Goal: Task Accomplishment & Management: Manage account settings

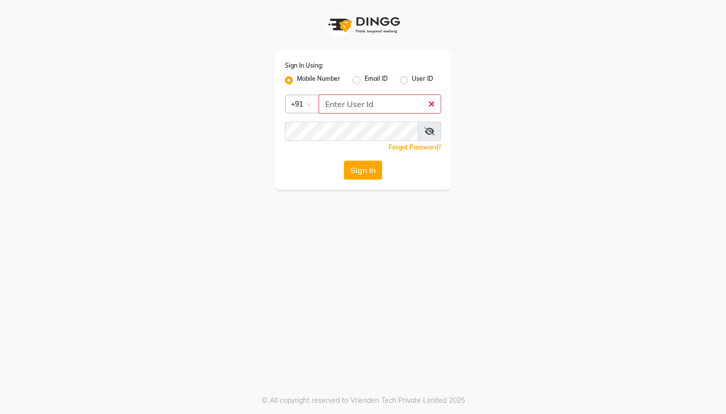
click at [340, 104] on input "Username" at bounding box center [380, 103] width 123 height 19
type input "9920850963"
click at [370, 167] on button "Sign In" at bounding box center [363, 169] width 38 height 19
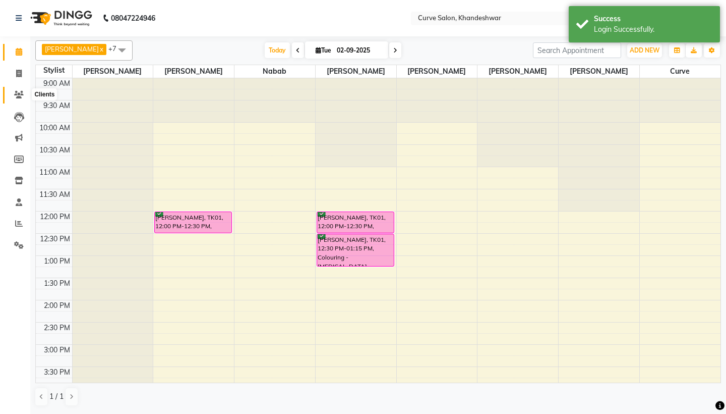
click at [16, 97] on icon at bounding box center [19, 95] width 10 height 8
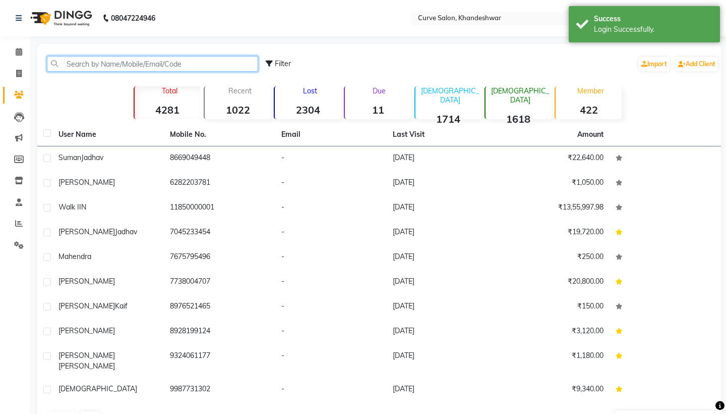
click at [96, 63] on input "text" at bounding box center [152, 64] width 211 height 16
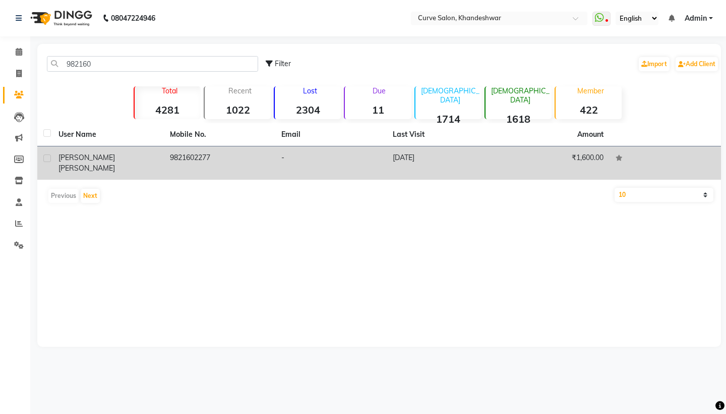
click at [232, 164] on td "9821602277" at bounding box center [219, 162] width 111 height 33
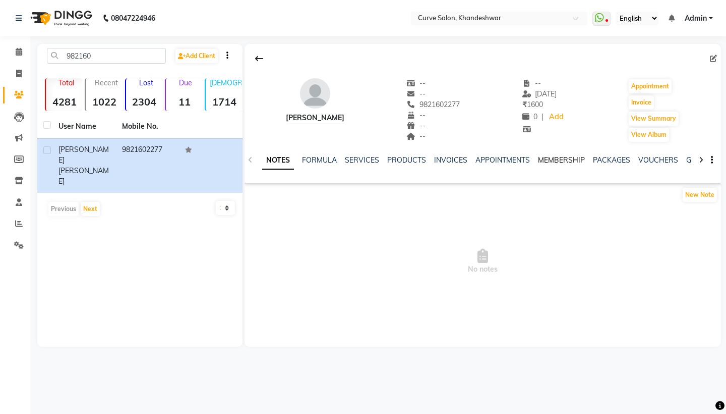
click at [564, 161] on link "MEMBERSHIP" at bounding box center [561, 159] width 47 height 9
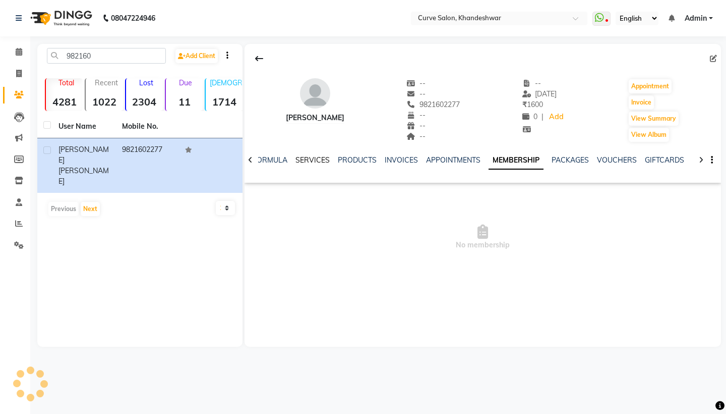
click at [306, 161] on link "SERVICES" at bounding box center [313, 159] width 34 height 9
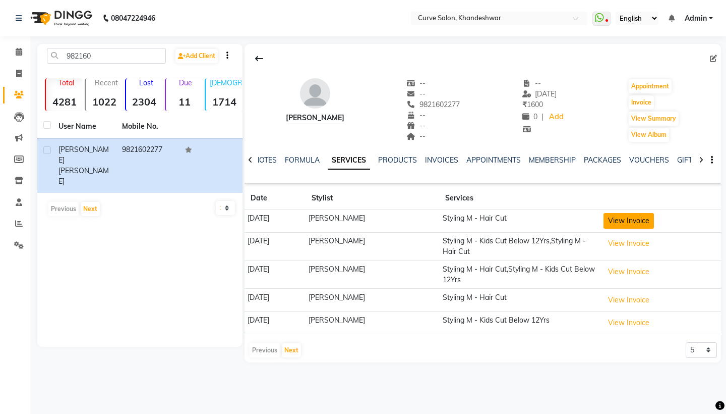
click at [636, 223] on button "View Invoice" at bounding box center [629, 221] width 50 height 16
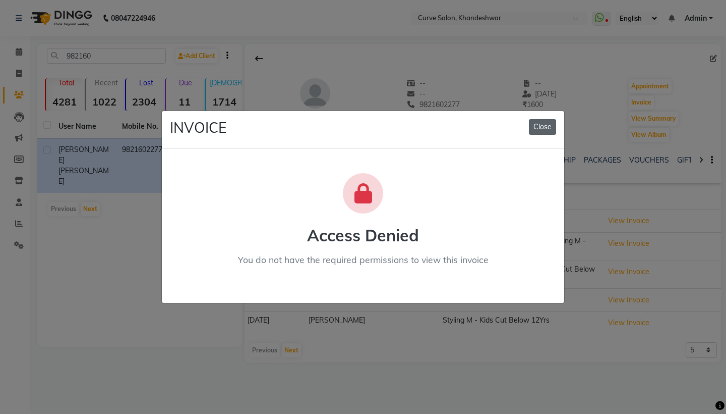
click at [542, 131] on button "Close" at bounding box center [542, 127] width 27 height 16
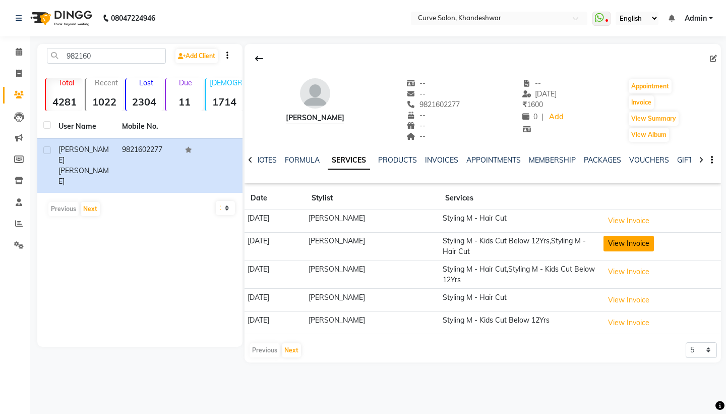
click at [638, 250] on button "View Invoice" at bounding box center [629, 244] width 50 height 16
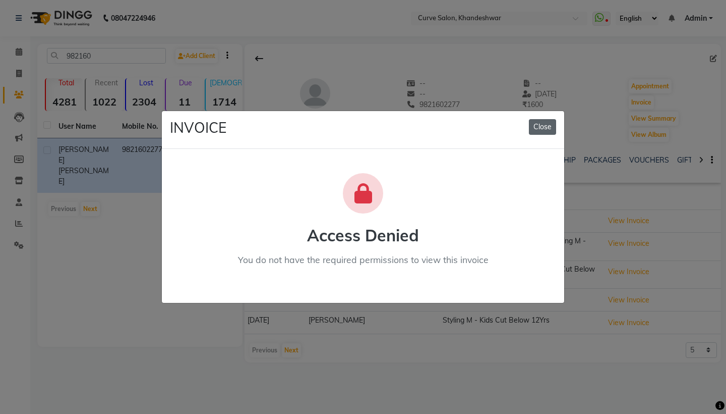
click at [545, 126] on button "Close" at bounding box center [542, 127] width 27 height 16
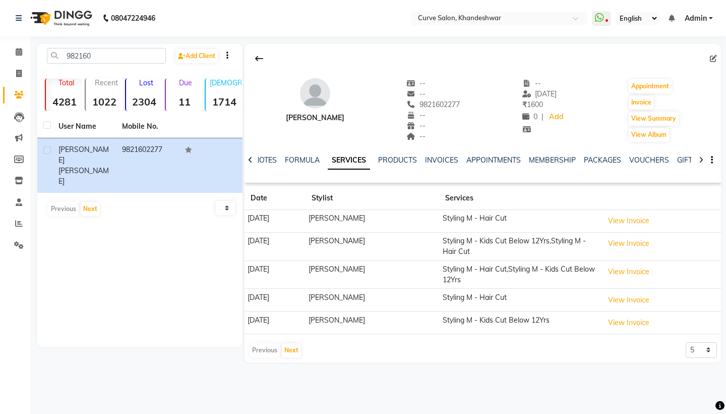
click at [645, 280] on td "View Invoice" at bounding box center [660, 274] width 121 height 28
click at [650, 273] on button "View Invoice" at bounding box center [629, 272] width 50 height 16
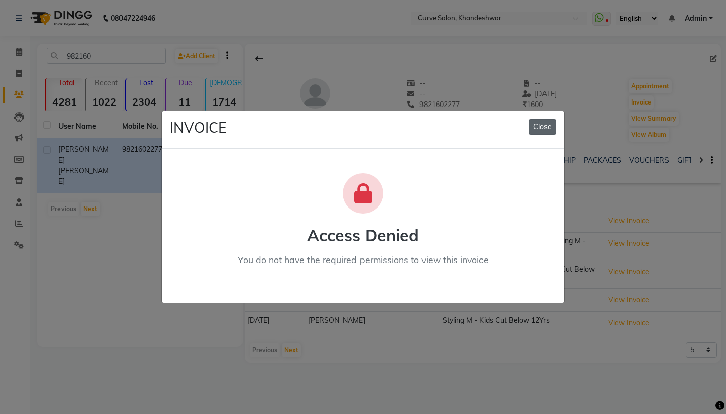
click at [548, 132] on button "Close" at bounding box center [542, 127] width 27 height 16
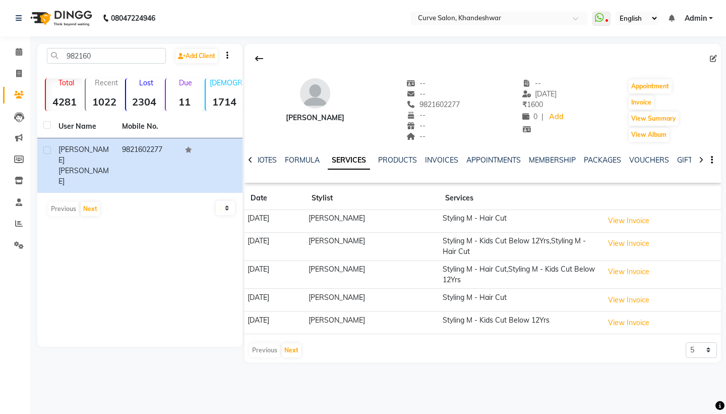
click at [653, 279] on td "View Invoice" at bounding box center [660, 274] width 121 height 28
click at [652, 272] on button "View Invoice" at bounding box center [629, 272] width 50 height 16
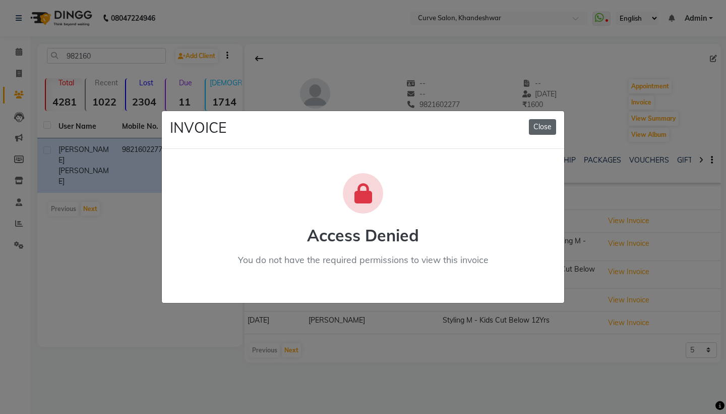
click at [545, 133] on button "Close" at bounding box center [542, 127] width 27 height 16
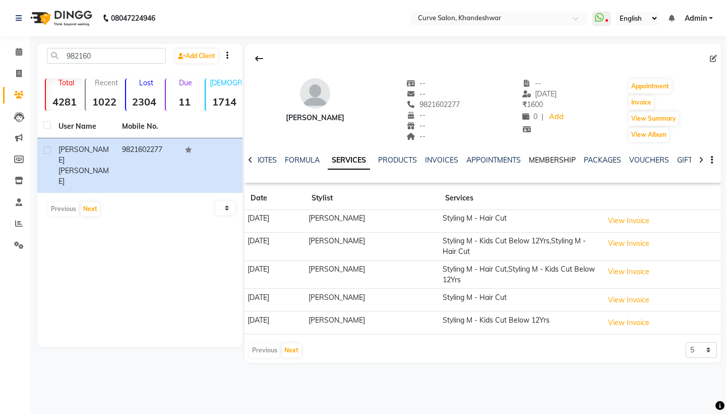
click at [536, 162] on link "MEMBERSHIP" at bounding box center [552, 159] width 47 height 9
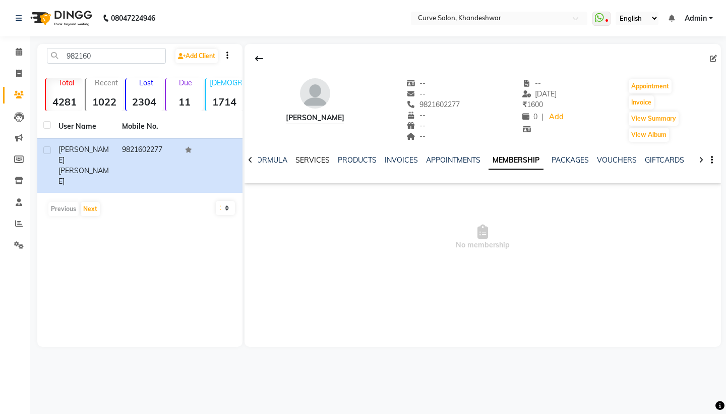
click at [319, 160] on link "SERVICES" at bounding box center [313, 159] width 34 height 9
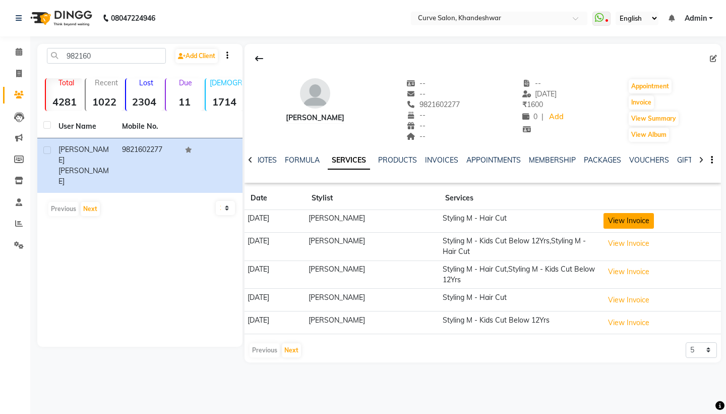
click at [649, 222] on button "View Invoice" at bounding box center [629, 221] width 50 height 16
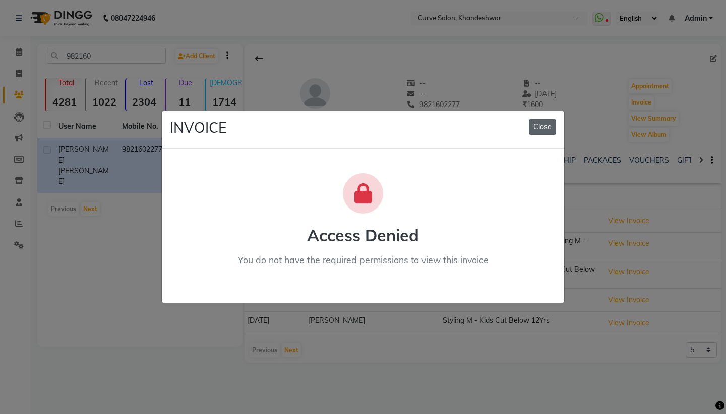
click at [547, 127] on button "Close" at bounding box center [542, 127] width 27 height 16
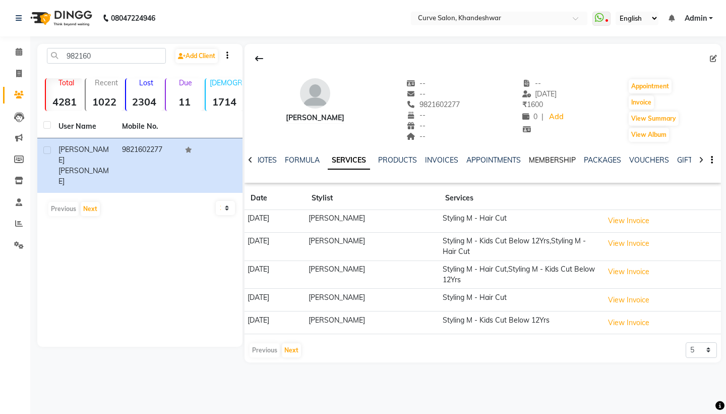
click at [554, 160] on link "MEMBERSHIP" at bounding box center [552, 159] width 47 height 9
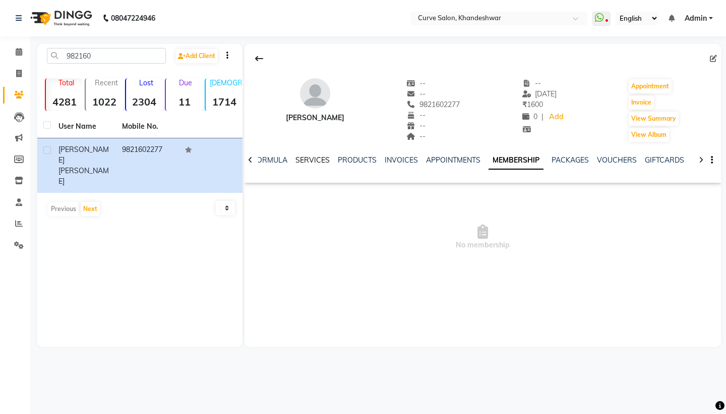
click at [309, 163] on link "SERVICES" at bounding box center [313, 159] width 34 height 9
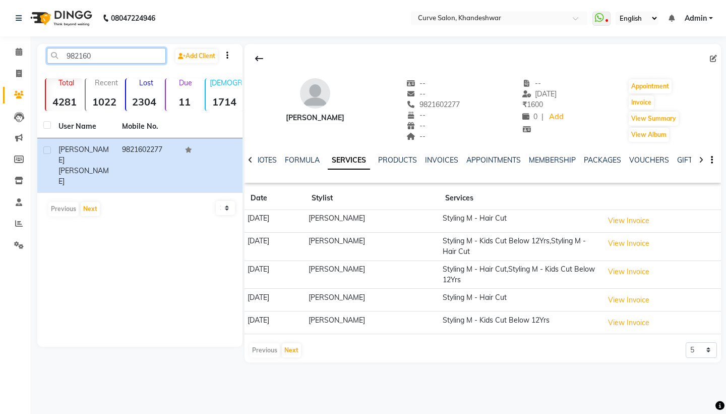
click at [105, 58] on input "982160" at bounding box center [106, 56] width 119 height 16
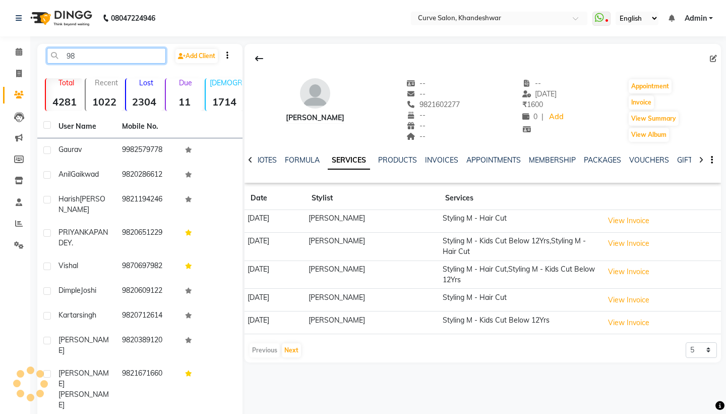
type input "9"
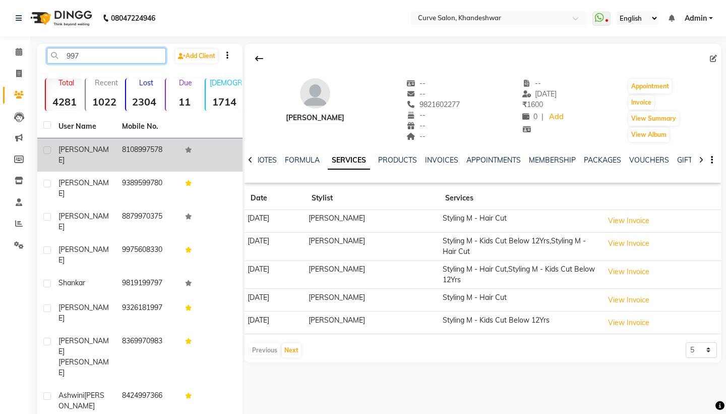
type input "997"
click at [118, 150] on td "8108997578" at bounding box center [148, 154] width 64 height 33
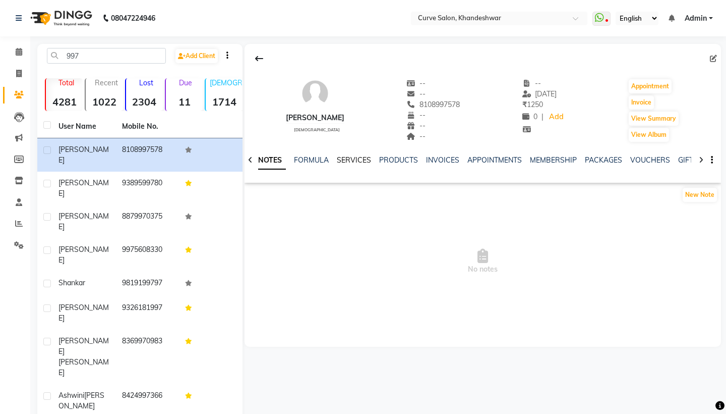
click at [365, 161] on link "SERVICES" at bounding box center [354, 159] width 34 height 9
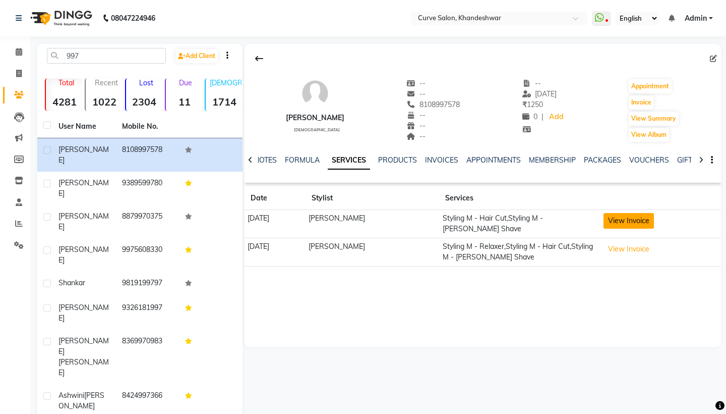
click at [618, 226] on button "View Invoice" at bounding box center [629, 221] width 50 height 16
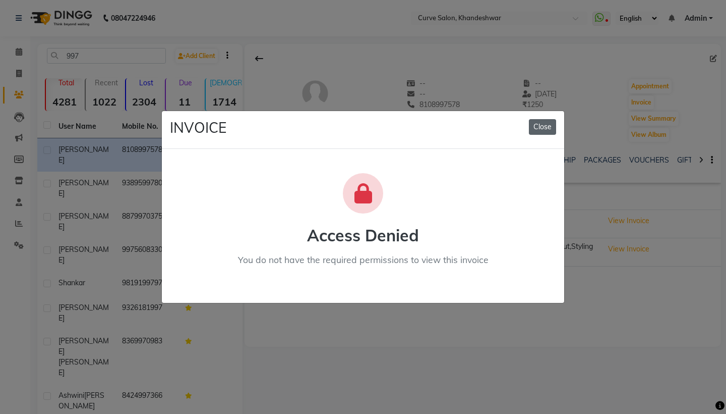
click at [543, 130] on button "Close" at bounding box center [542, 127] width 27 height 16
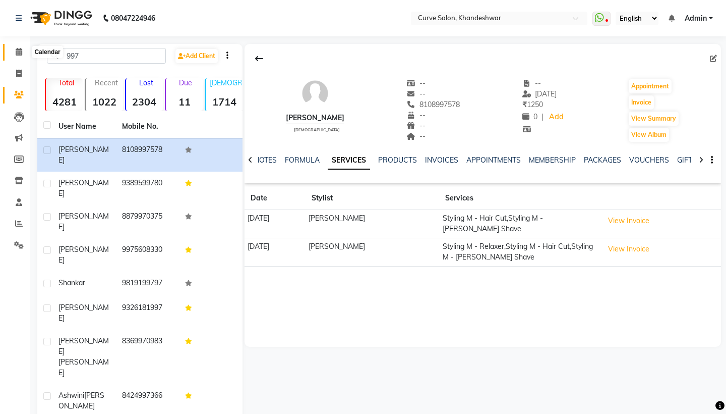
click at [22, 55] on span at bounding box center [19, 52] width 18 height 12
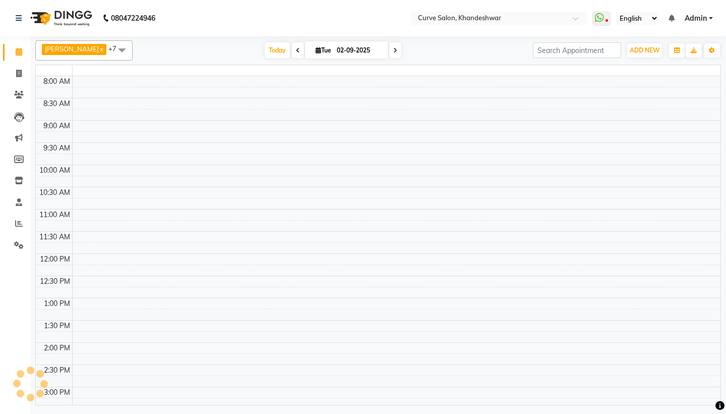
scroll to position [298, 0]
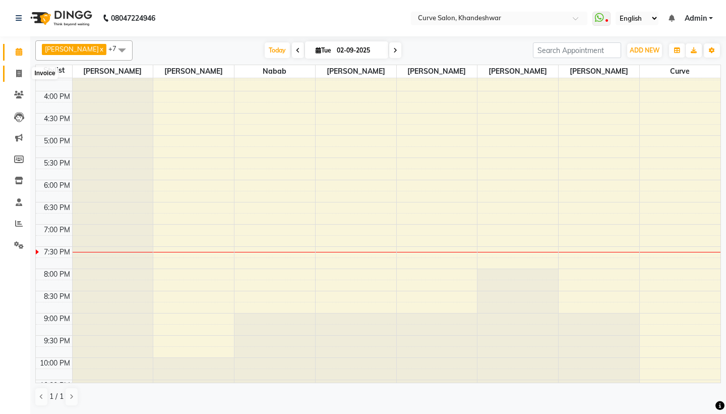
click at [20, 71] on icon at bounding box center [19, 74] width 6 height 8
select select "service"
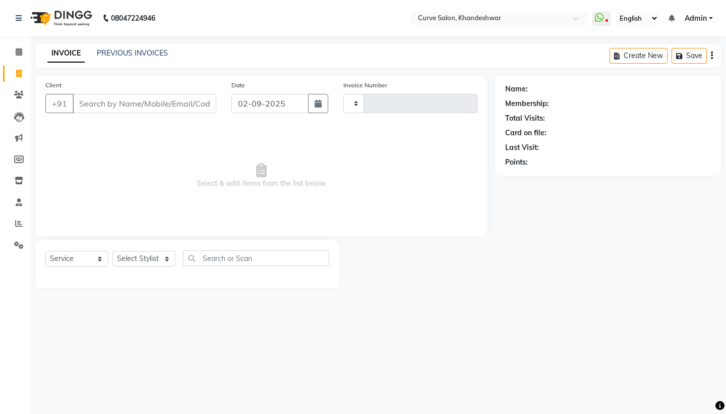
type input "4119"
select select "4458"
click at [22, 97] on icon at bounding box center [19, 95] width 10 height 8
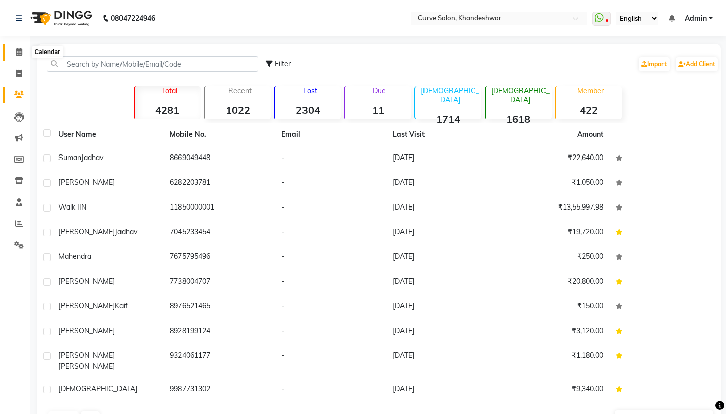
click at [20, 51] on icon at bounding box center [19, 52] width 7 height 8
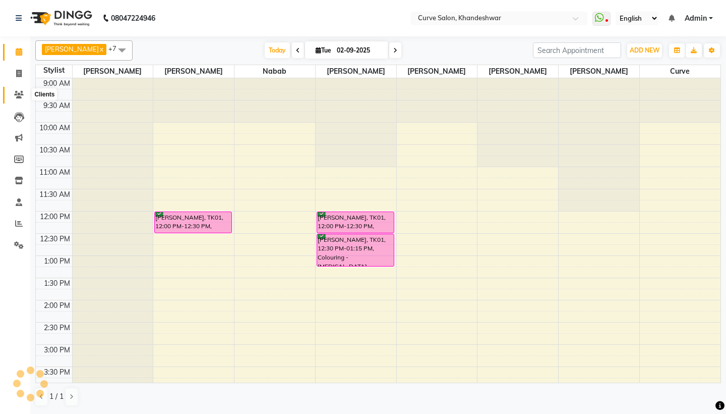
click at [19, 93] on icon at bounding box center [19, 95] width 10 height 8
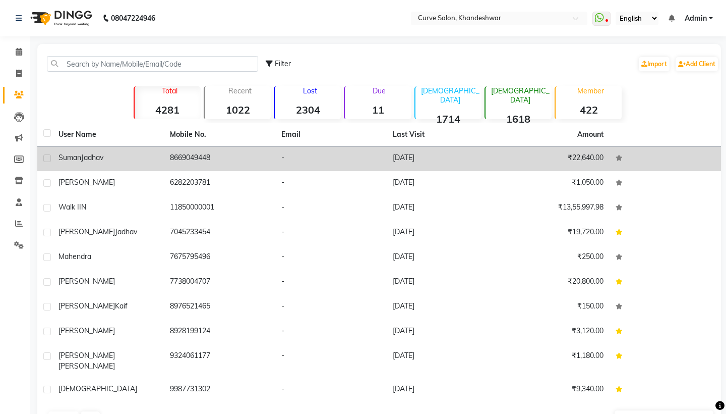
click at [98, 153] on span "Jadhav" at bounding box center [92, 157] width 22 height 9
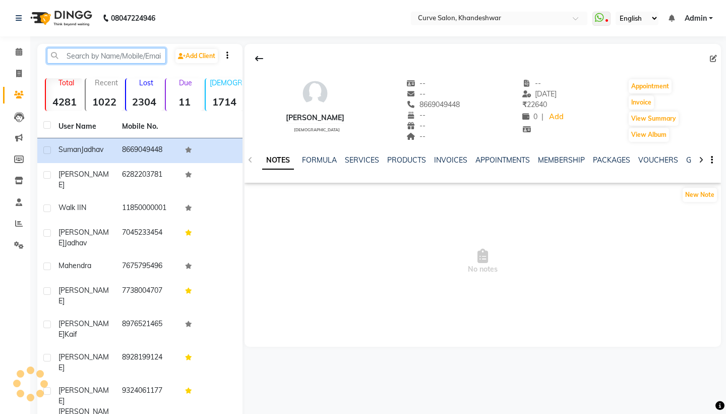
click at [90, 53] on input "text" at bounding box center [106, 56] width 119 height 16
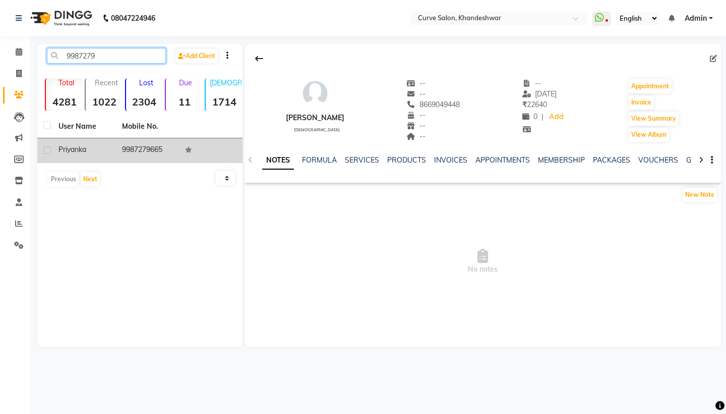
type input "9987279"
click at [115, 146] on td "Priyanka" at bounding box center [84, 150] width 64 height 25
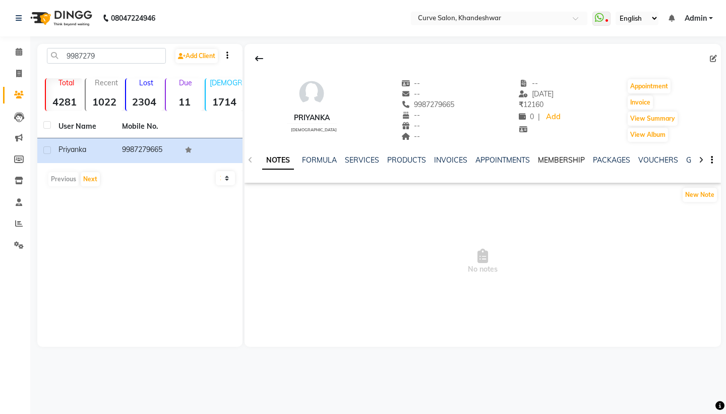
click at [551, 158] on link "MEMBERSHIP" at bounding box center [561, 159] width 47 height 9
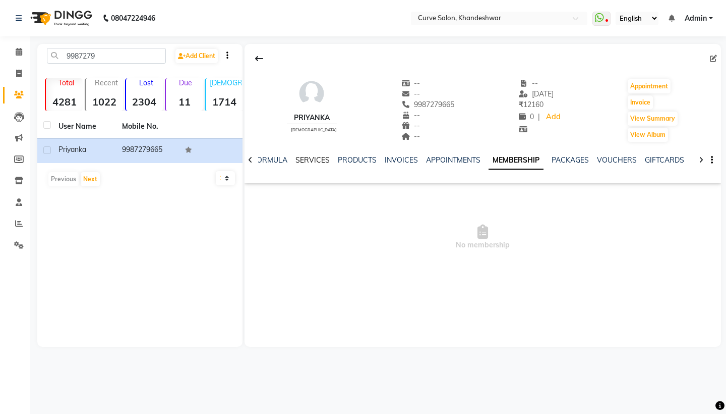
click at [309, 160] on link "SERVICES" at bounding box center [313, 159] width 34 height 9
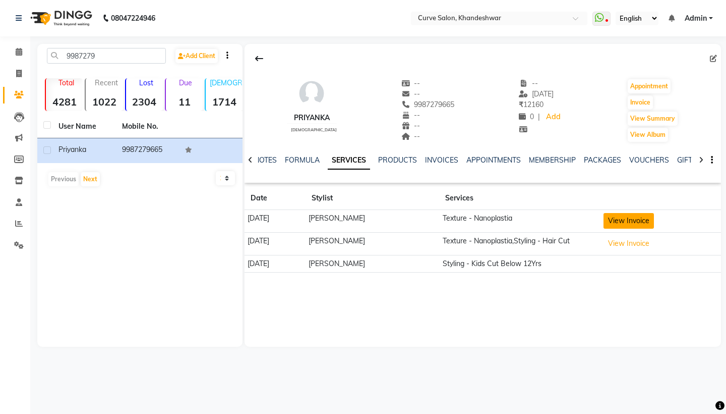
click at [643, 220] on button "View Invoice" at bounding box center [629, 221] width 50 height 16
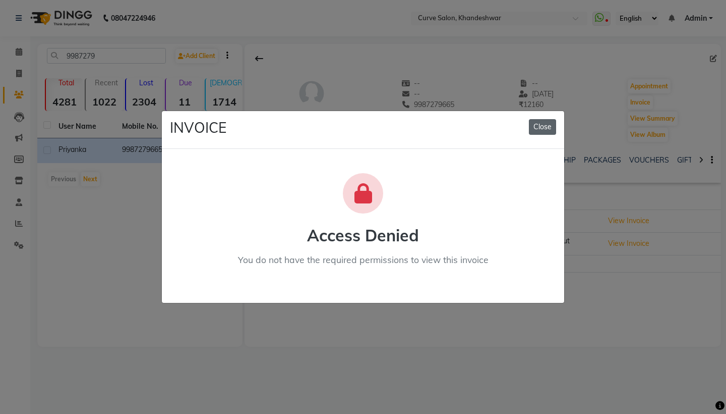
click at [541, 126] on button "Close" at bounding box center [542, 127] width 27 height 16
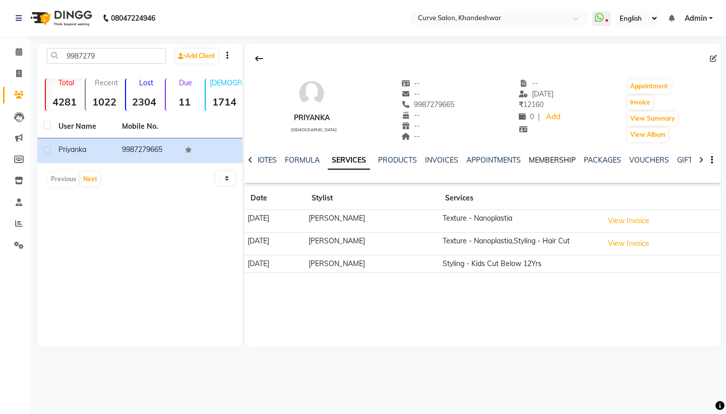
click at [553, 158] on link "MEMBERSHIP" at bounding box center [552, 159] width 47 height 9
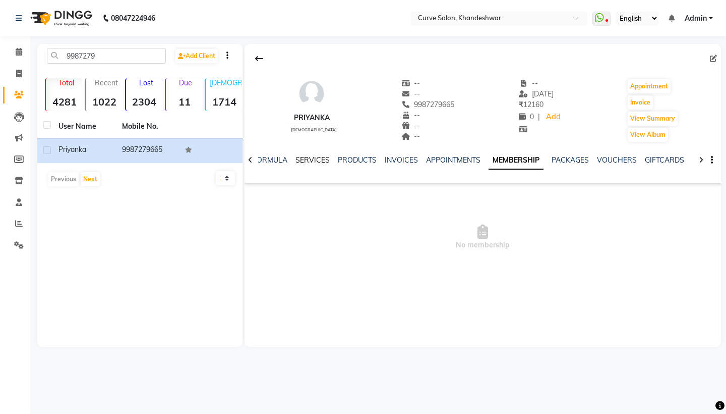
click at [307, 161] on link "SERVICES" at bounding box center [313, 159] width 34 height 9
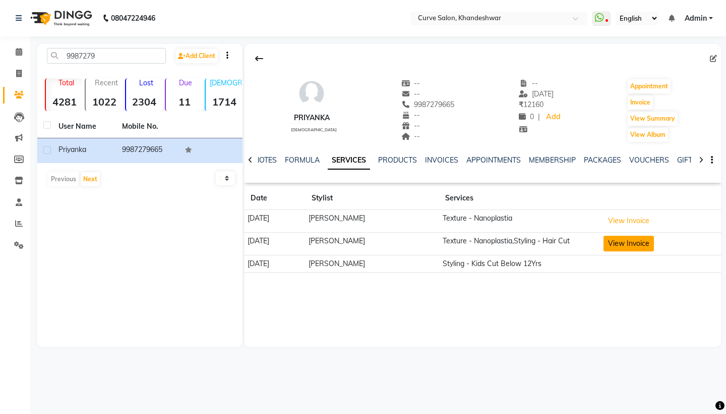
click at [628, 240] on button "View Invoice" at bounding box center [629, 244] width 50 height 16
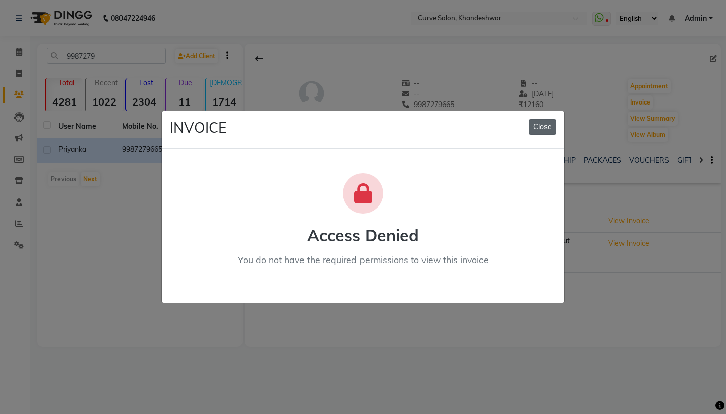
click at [541, 130] on button "Close" at bounding box center [542, 127] width 27 height 16
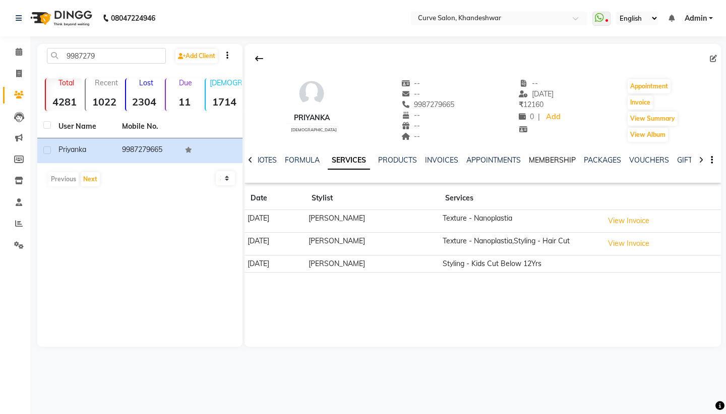
click at [550, 164] on link "MEMBERSHIP" at bounding box center [552, 159] width 47 height 9
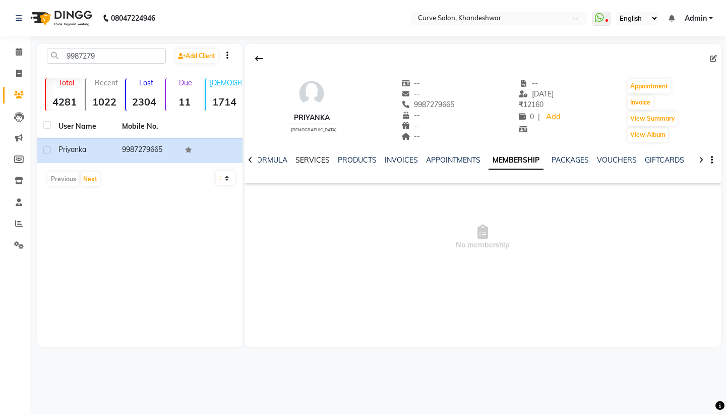
click at [323, 160] on link "SERVICES" at bounding box center [313, 159] width 34 height 9
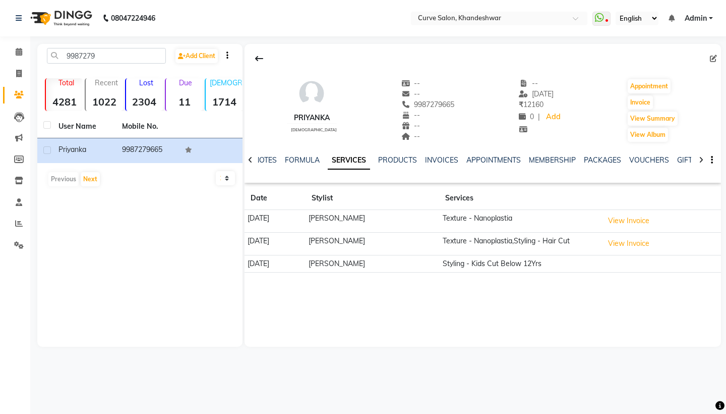
click at [548, 164] on div "MEMBERSHIP" at bounding box center [552, 160] width 47 height 11
click at [558, 161] on link "MEMBERSHIP" at bounding box center [552, 159] width 47 height 9
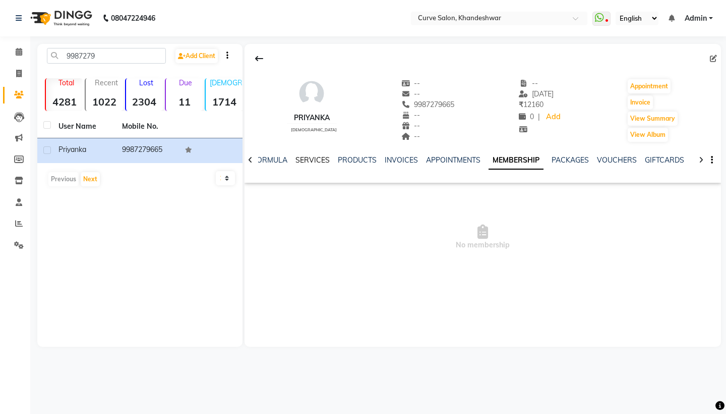
click at [310, 158] on link "SERVICES" at bounding box center [313, 159] width 34 height 9
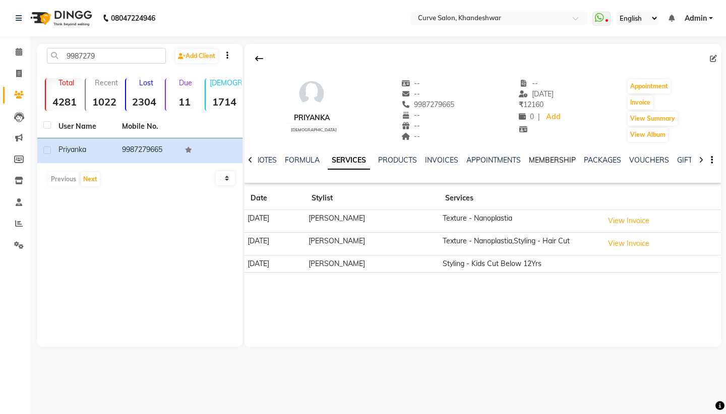
click at [566, 161] on link "MEMBERSHIP" at bounding box center [552, 159] width 47 height 9
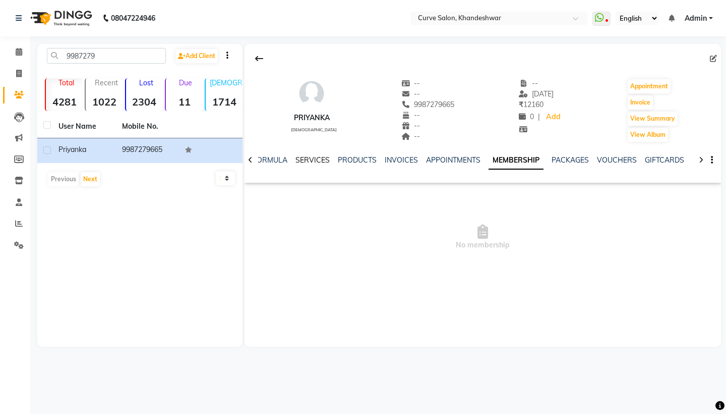
click at [310, 160] on link "SERVICES" at bounding box center [313, 159] width 34 height 9
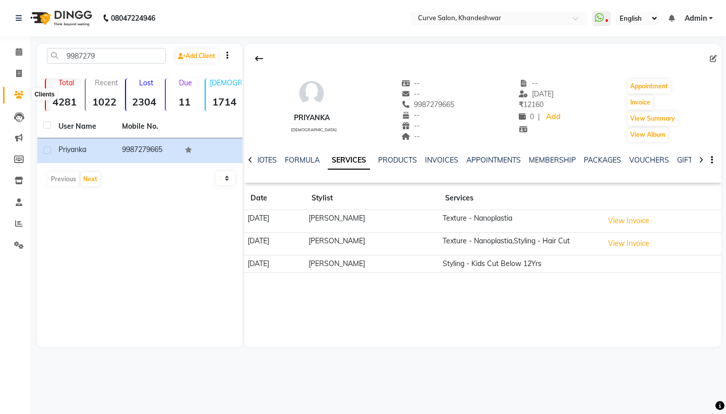
click at [14, 98] on span at bounding box center [19, 95] width 18 height 12
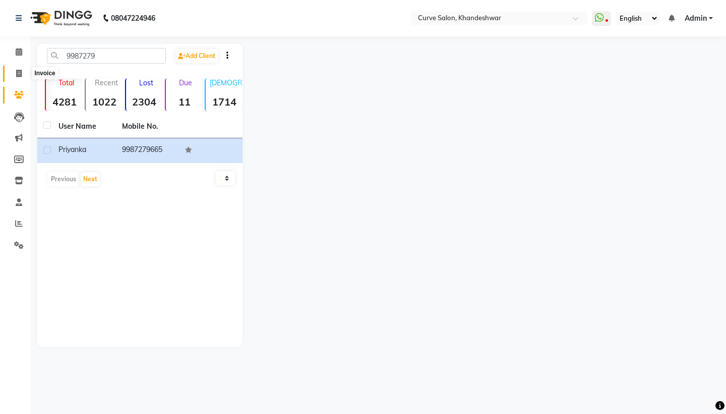
click at [23, 74] on span at bounding box center [19, 74] width 18 height 12
select select "service"
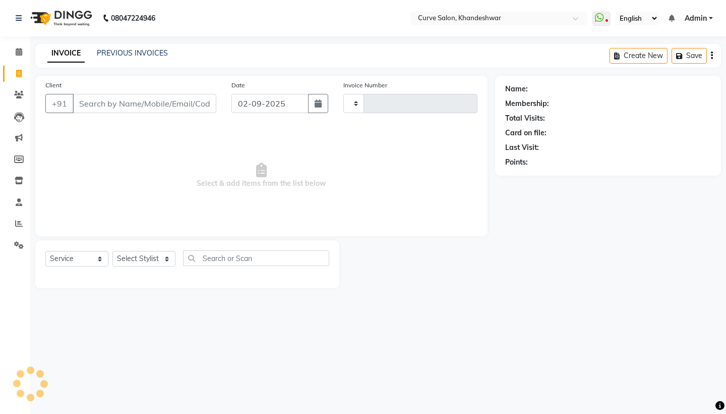
type input "4119"
select select "4458"
click at [21, 51] on icon at bounding box center [19, 52] width 7 height 8
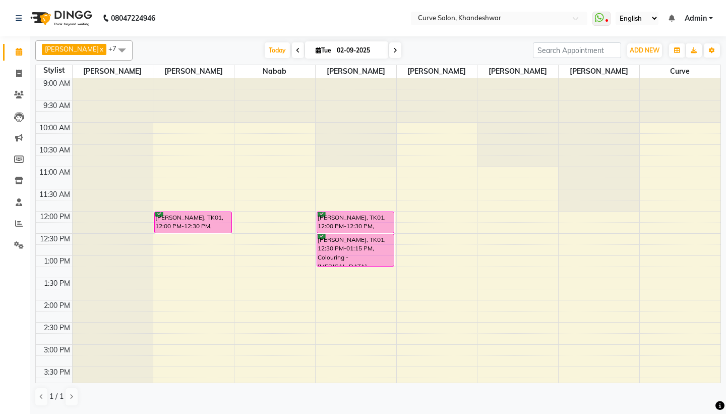
click at [698, 19] on span "Admin" at bounding box center [696, 18] width 22 height 11
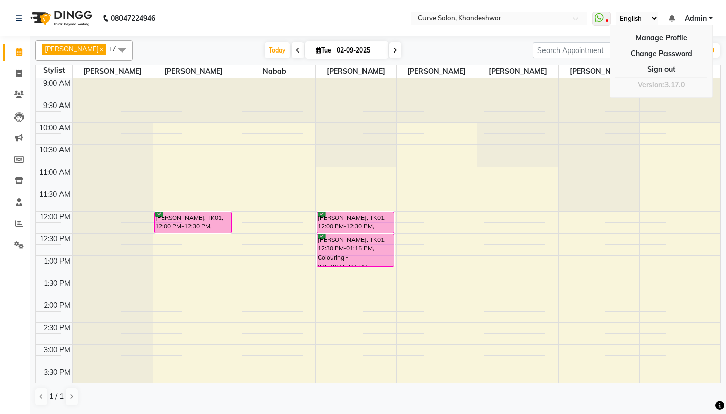
click at [600, 32] on nav "08047224946 Select Location × Curve Salon, Khandeshwar WhatsApp Status ✕ Status…" at bounding box center [363, 18] width 726 height 36
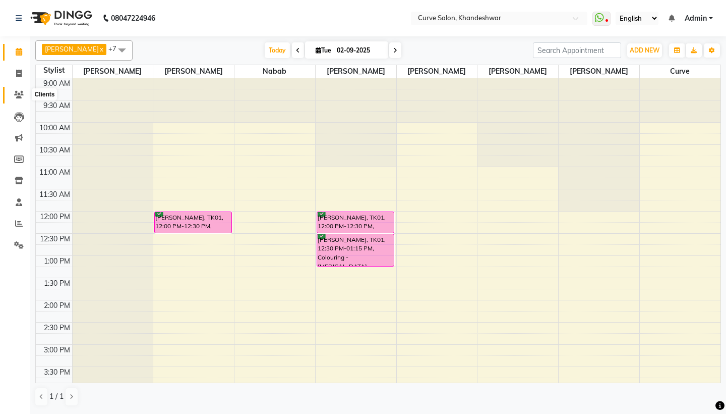
click at [18, 90] on span at bounding box center [19, 95] width 18 height 12
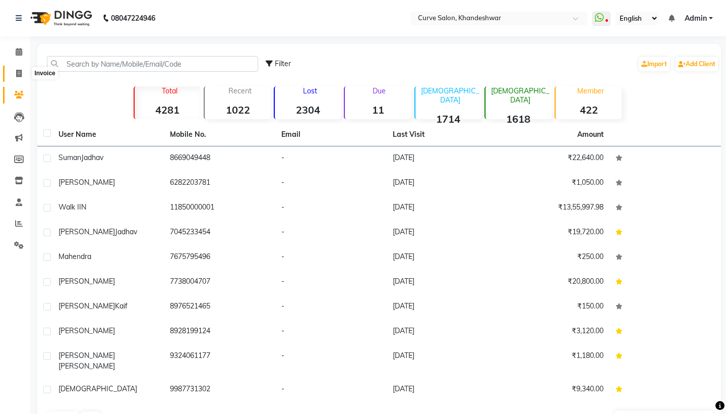
click at [18, 78] on span at bounding box center [19, 74] width 18 height 12
select select "service"
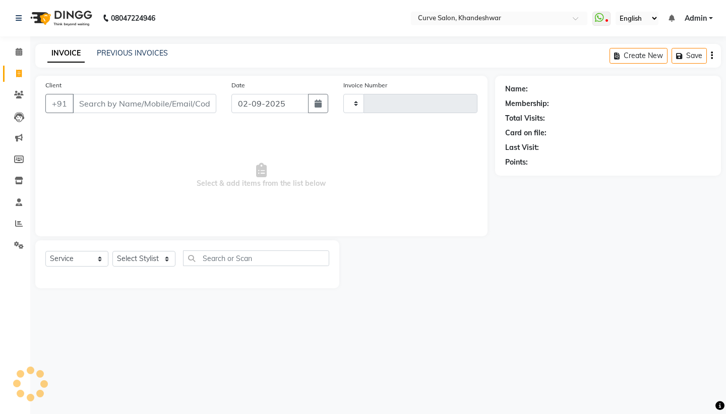
type input "4119"
select select "4458"
click at [124, 58] on div "PREVIOUS INVOICES" at bounding box center [132, 53] width 71 height 11
click at [140, 51] on link "PREVIOUS INVOICES" at bounding box center [132, 52] width 71 height 9
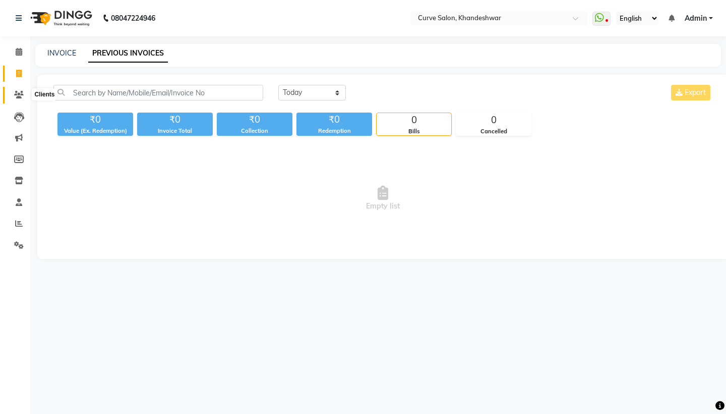
click at [23, 92] on icon at bounding box center [19, 95] width 10 height 8
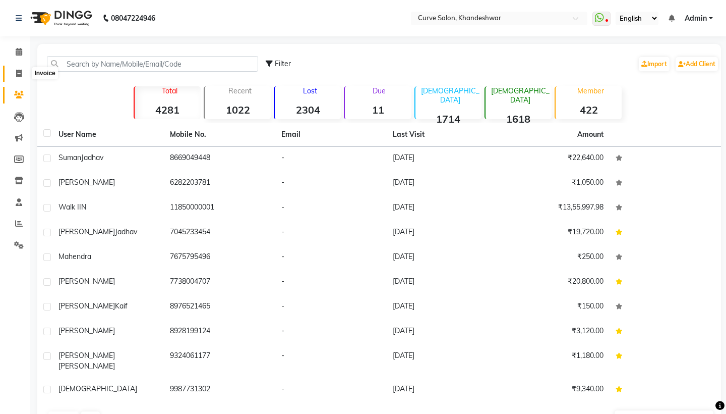
click at [20, 74] on icon at bounding box center [19, 74] width 6 height 8
select select "4458"
select select "service"
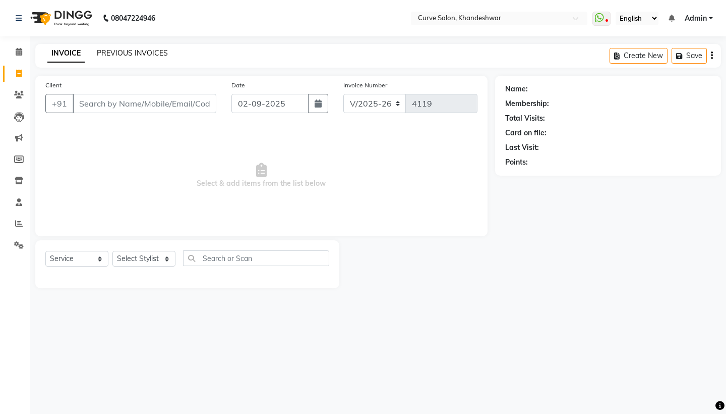
click at [138, 55] on link "PREVIOUS INVOICES" at bounding box center [132, 52] width 71 height 9
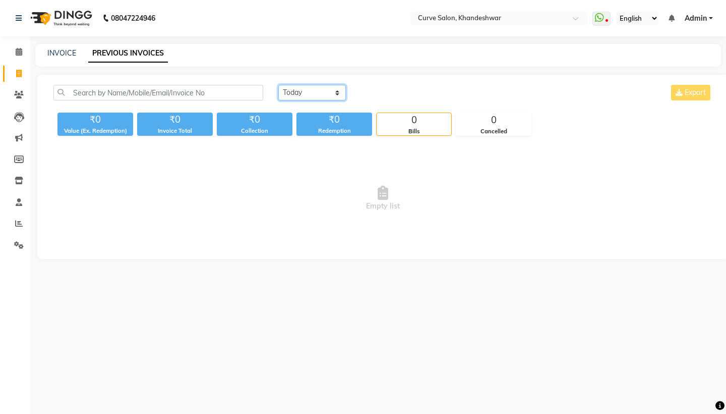
click at [321, 94] on select "[DATE] [DATE] Custom Range" at bounding box center [312, 93] width 68 height 16
select select "[DATE]"
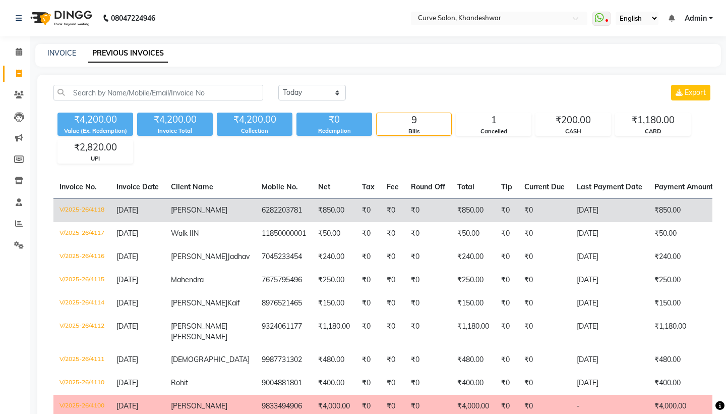
click at [271, 206] on td "6282203781" at bounding box center [284, 210] width 56 height 24
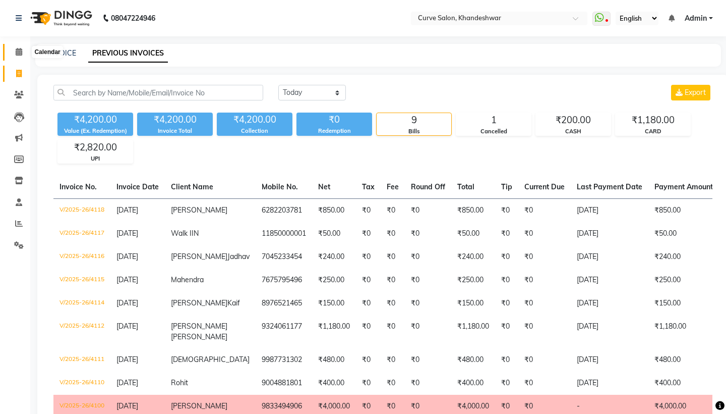
click at [21, 54] on icon at bounding box center [19, 52] width 7 height 8
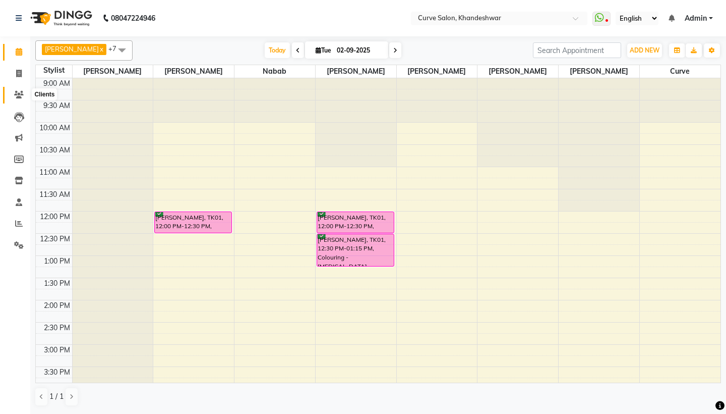
click at [23, 95] on icon at bounding box center [19, 95] width 10 height 8
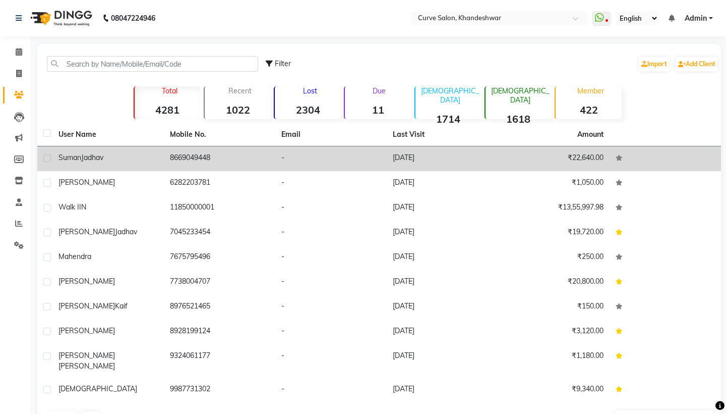
click at [127, 154] on div "[PERSON_NAME]" at bounding box center [108, 157] width 99 height 11
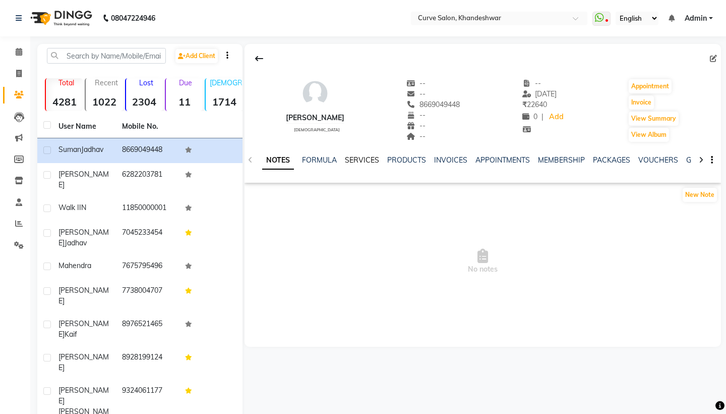
click at [363, 159] on link "SERVICES" at bounding box center [362, 159] width 34 height 9
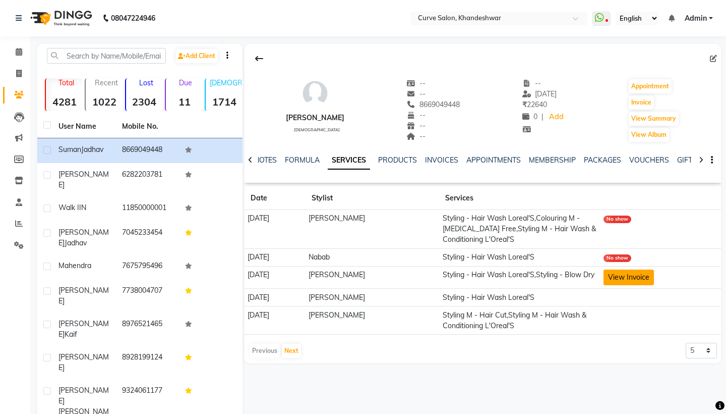
click at [624, 270] on button "View Invoice" at bounding box center [629, 277] width 50 height 16
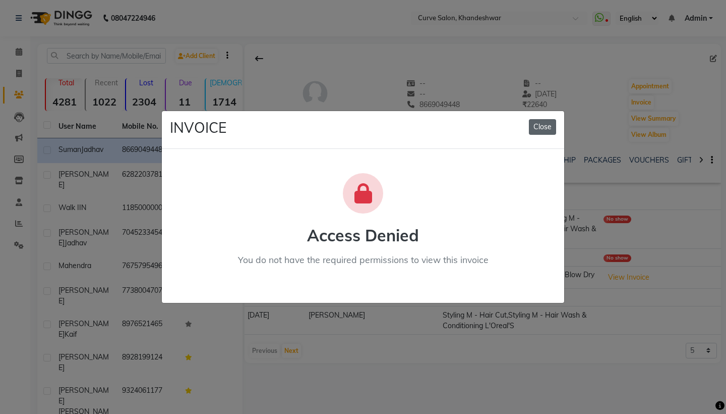
click at [545, 126] on button "Close" at bounding box center [542, 127] width 27 height 16
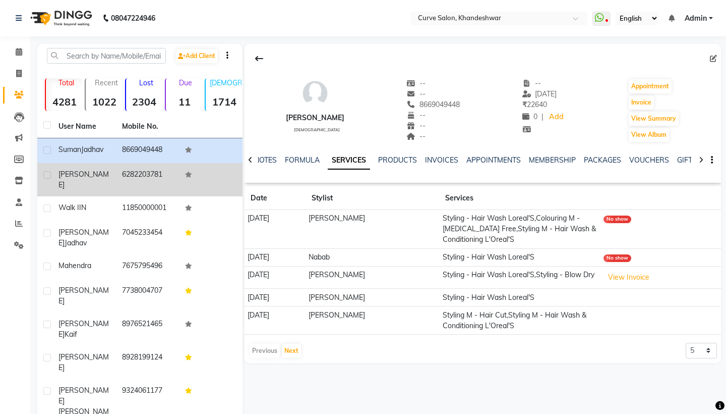
click at [114, 169] on td "[PERSON_NAME]" at bounding box center [84, 179] width 64 height 33
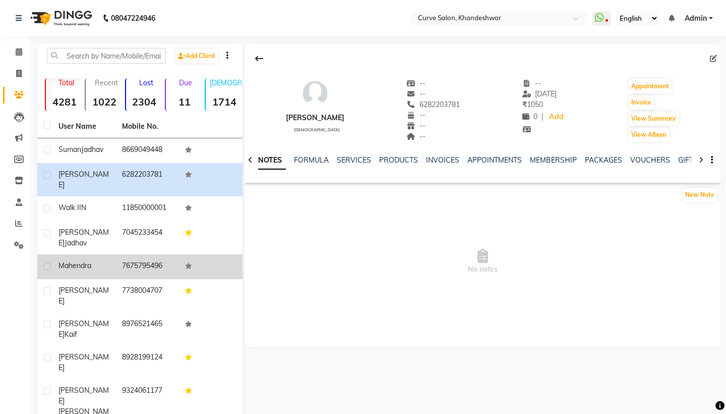
click at [96, 254] on td "Mahendra" at bounding box center [84, 266] width 64 height 25
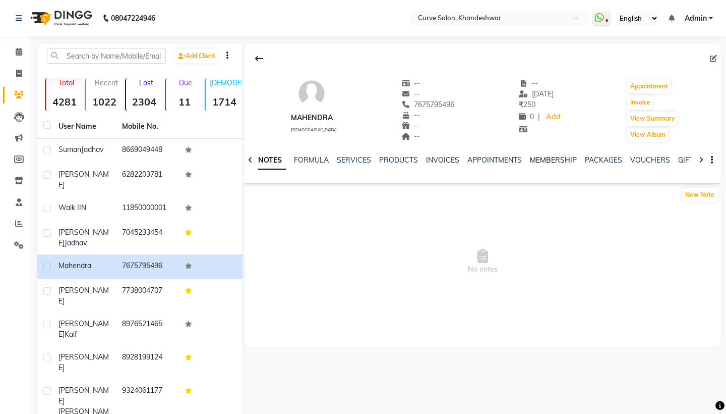
click at [549, 163] on link "MEMBERSHIP" at bounding box center [553, 159] width 47 height 9
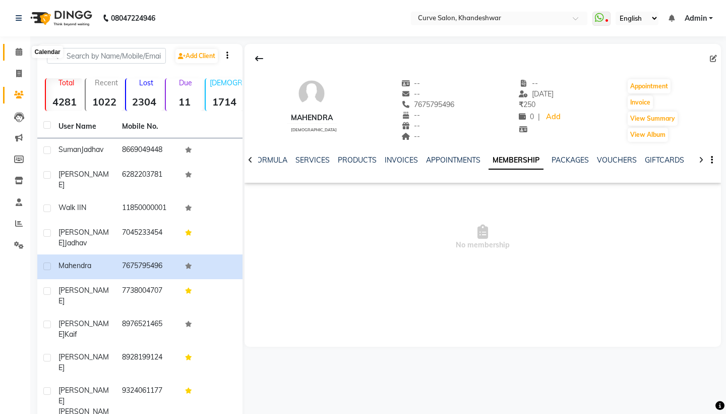
click at [21, 52] on icon at bounding box center [19, 52] width 7 height 8
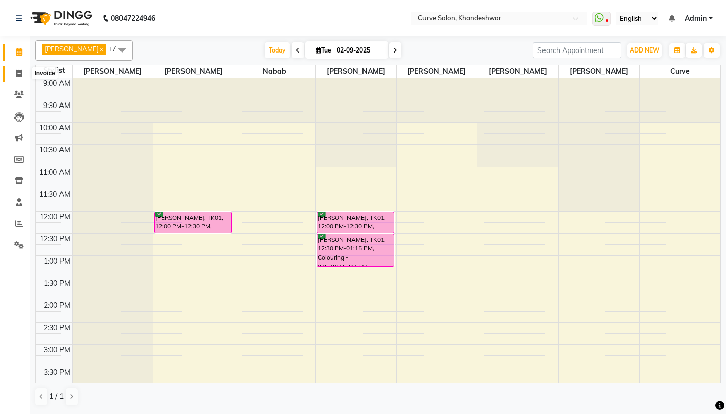
click at [14, 71] on span at bounding box center [19, 74] width 18 height 12
select select "4458"
select select "service"
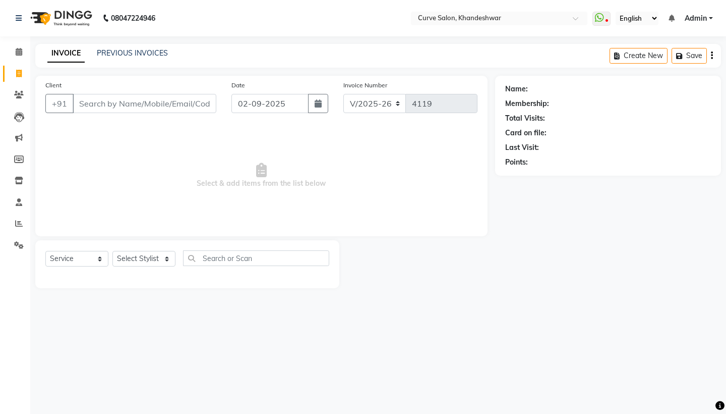
click at [123, 58] on div "PREVIOUS INVOICES" at bounding box center [132, 53] width 71 height 11
click at [150, 49] on link "PREVIOUS INVOICES" at bounding box center [132, 52] width 71 height 9
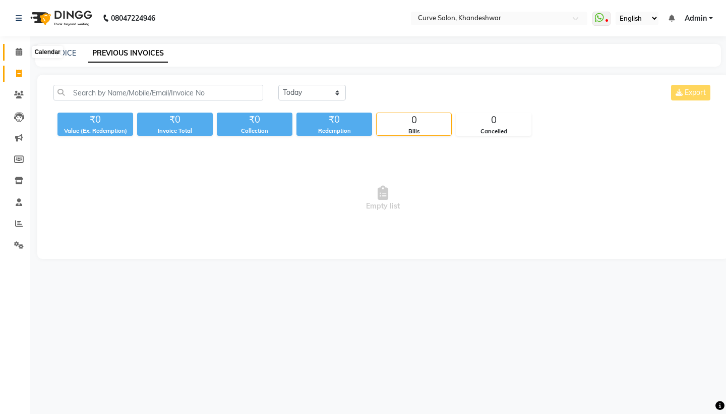
click at [19, 50] on icon at bounding box center [19, 52] width 7 height 8
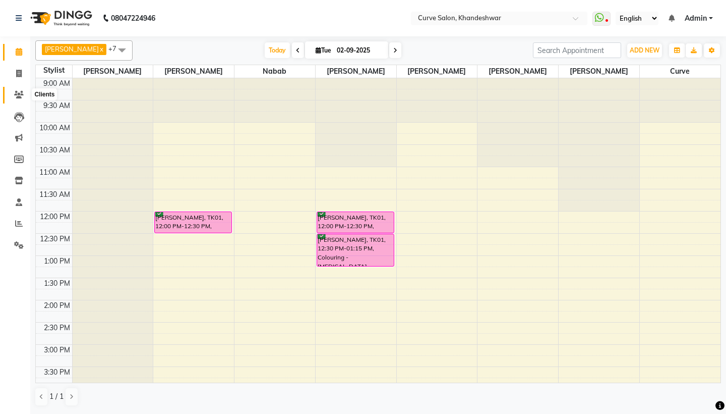
click at [19, 97] on icon at bounding box center [19, 95] width 10 height 8
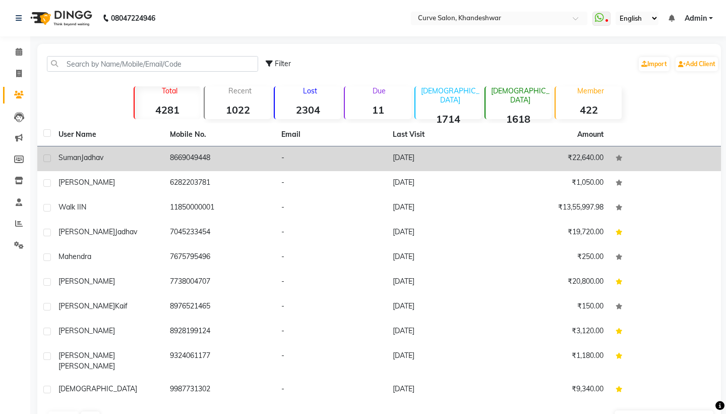
click at [158, 165] on td "[PERSON_NAME]" at bounding box center [107, 158] width 111 height 25
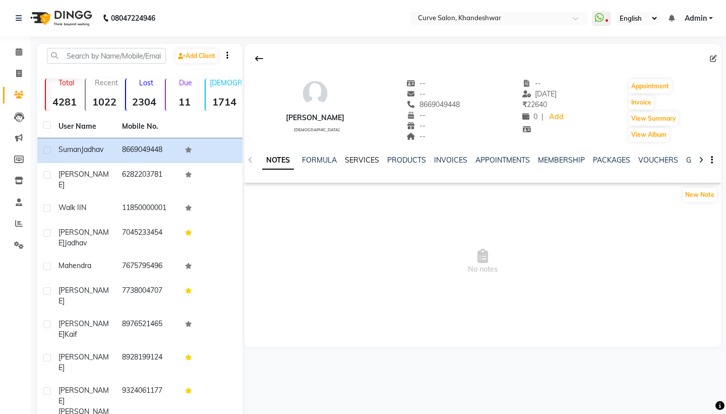
click at [365, 163] on link "SERVICES" at bounding box center [362, 159] width 34 height 9
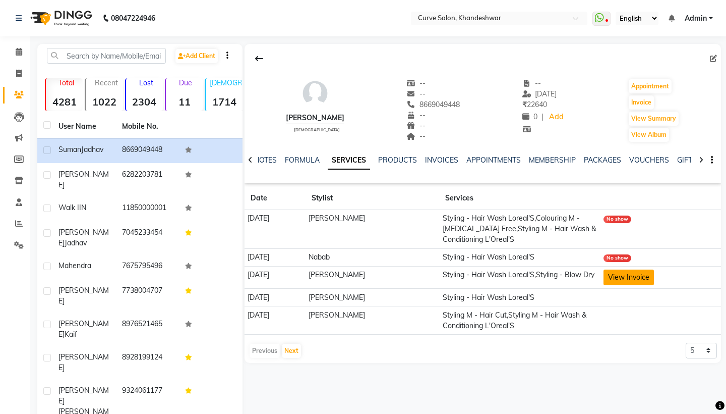
click at [631, 273] on button "View Invoice" at bounding box center [629, 277] width 50 height 16
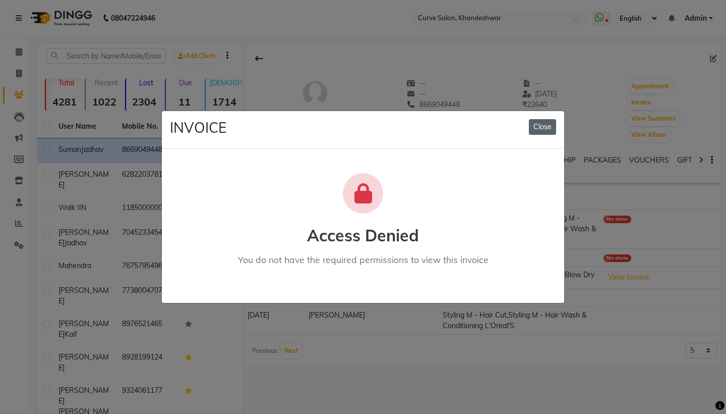
click at [550, 126] on button "Close" at bounding box center [542, 127] width 27 height 16
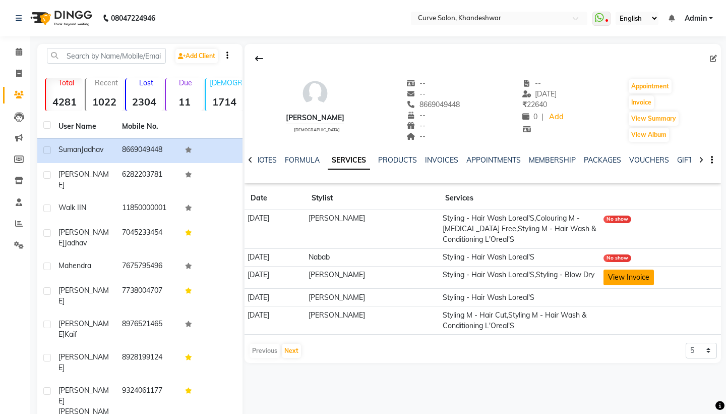
click at [643, 276] on button "View Invoice" at bounding box center [629, 277] width 50 height 16
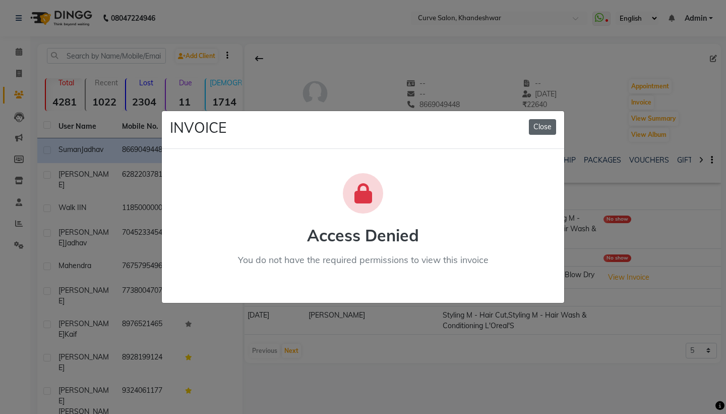
click at [555, 126] on button "Close" at bounding box center [542, 127] width 27 height 16
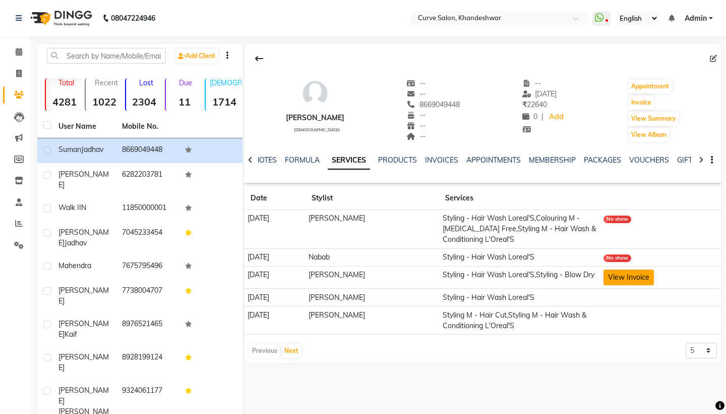
click at [636, 282] on button "View Invoice" at bounding box center [629, 277] width 50 height 16
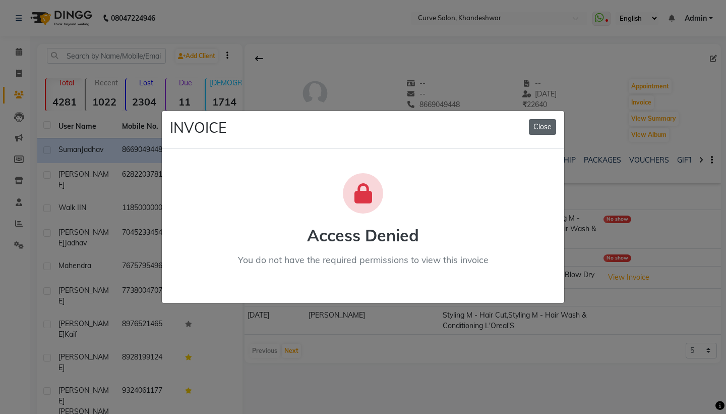
click at [541, 130] on button "Close" at bounding box center [542, 127] width 27 height 16
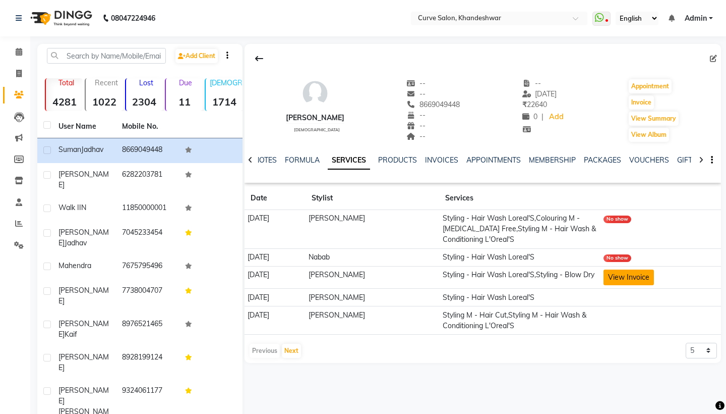
click at [624, 274] on button "View Invoice" at bounding box center [629, 277] width 50 height 16
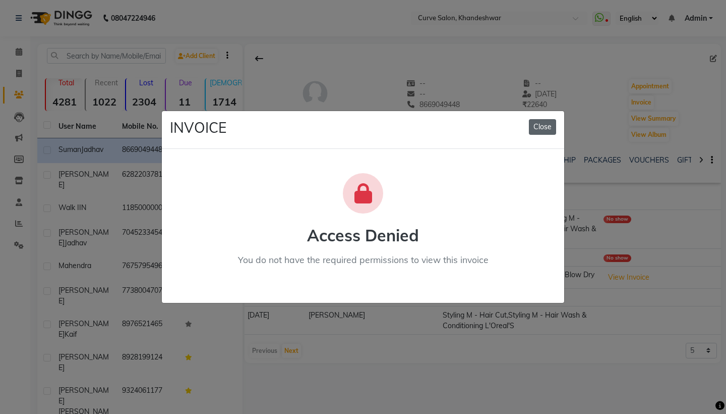
click at [548, 129] on button "Close" at bounding box center [542, 127] width 27 height 16
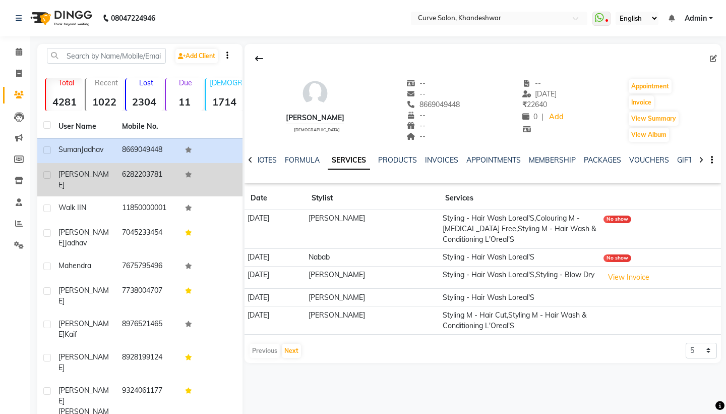
click at [137, 177] on td "6282203781" at bounding box center [148, 179] width 64 height 33
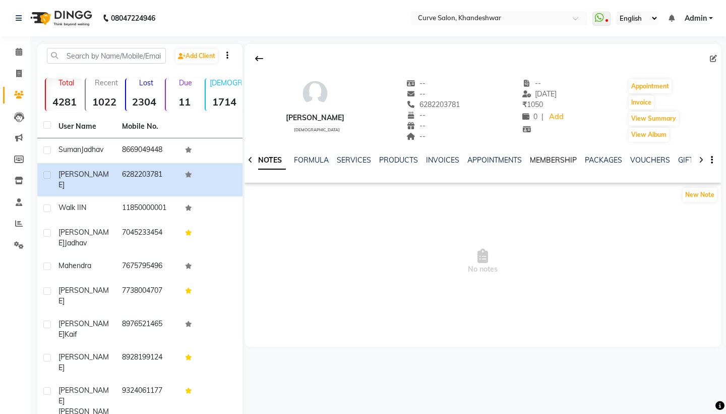
click at [557, 155] on link "MEMBERSHIP" at bounding box center [553, 159] width 47 height 9
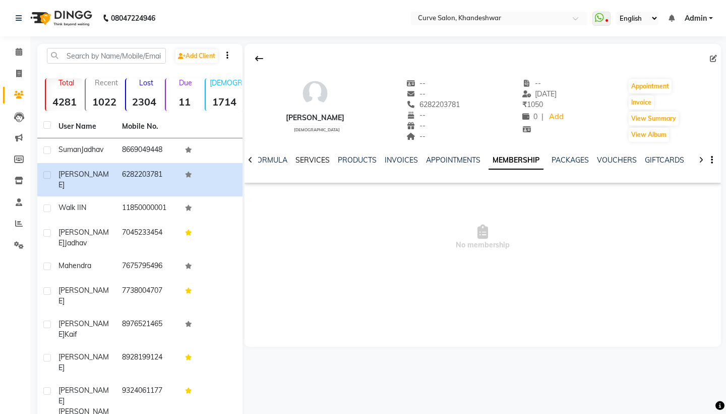
click at [304, 160] on link "SERVICES" at bounding box center [313, 159] width 34 height 9
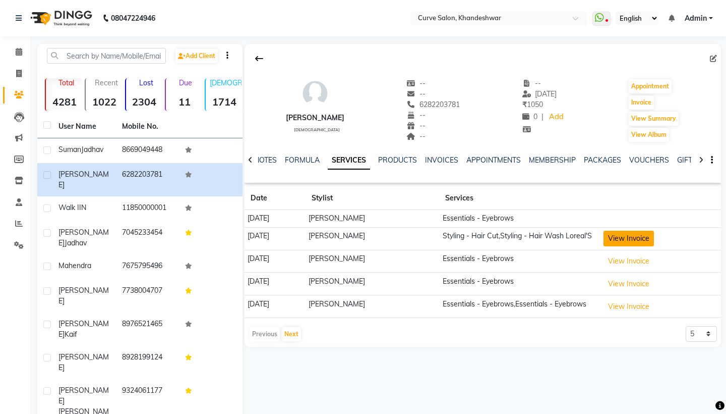
click at [648, 240] on button "View Invoice" at bounding box center [629, 239] width 50 height 16
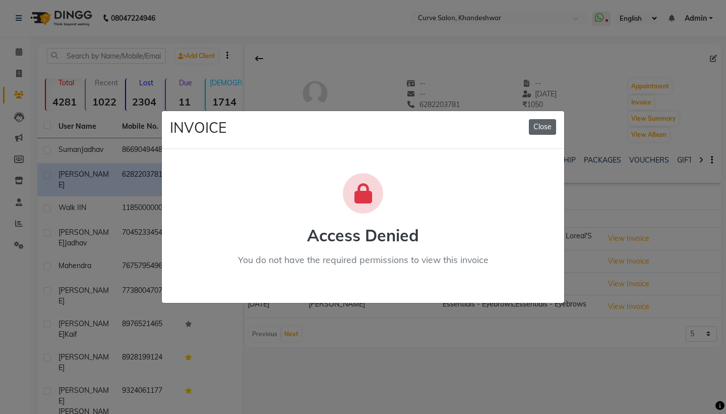
click at [547, 133] on button "Close" at bounding box center [542, 127] width 27 height 16
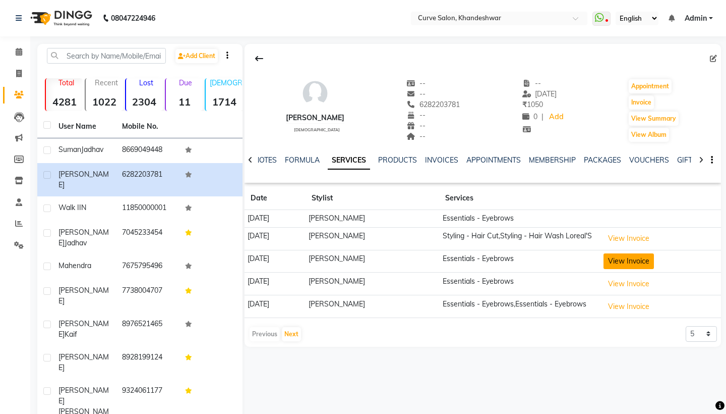
click at [644, 269] on button "View Invoice" at bounding box center [629, 261] width 50 height 16
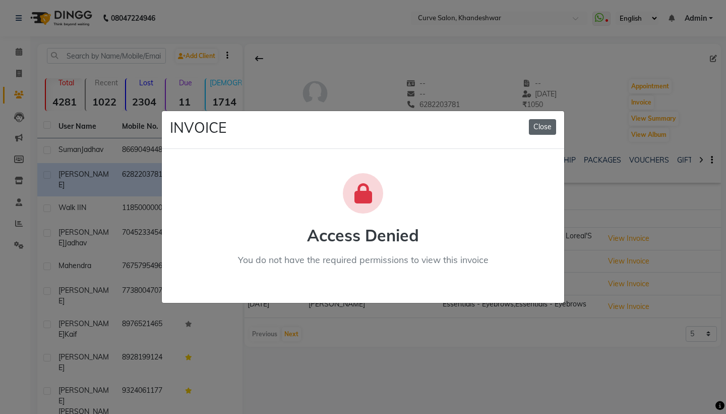
click at [550, 129] on button "Close" at bounding box center [542, 127] width 27 height 16
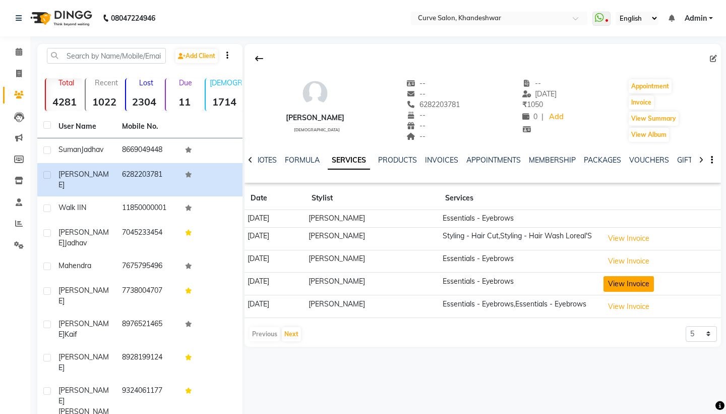
click at [651, 290] on button "View Invoice" at bounding box center [629, 284] width 50 height 16
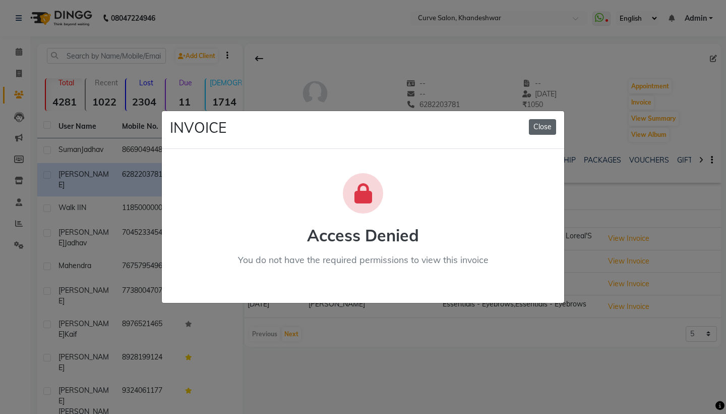
click at [549, 130] on button "Close" at bounding box center [542, 127] width 27 height 16
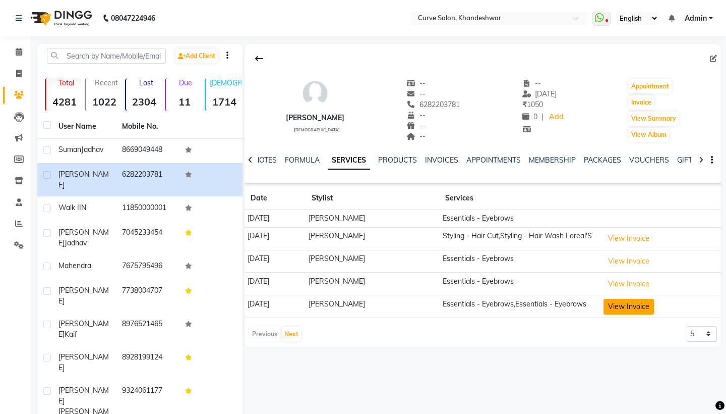
click at [628, 309] on button "View Invoice" at bounding box center [629, 307] width 50 height 16
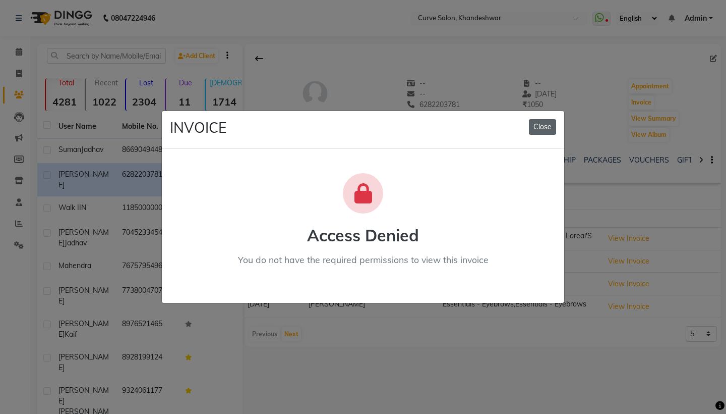
click at [547, 127] on button "Close" at bounding box center [542, 127] width 27 height 16
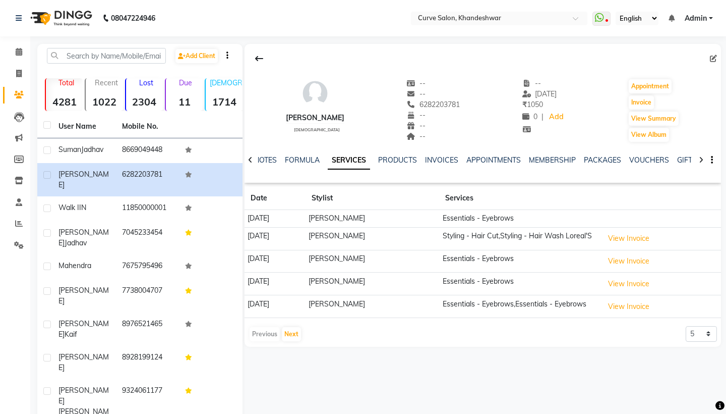
click at [704, 17] on span "Admin" at bounding box center [696, 18] width 22 height 11
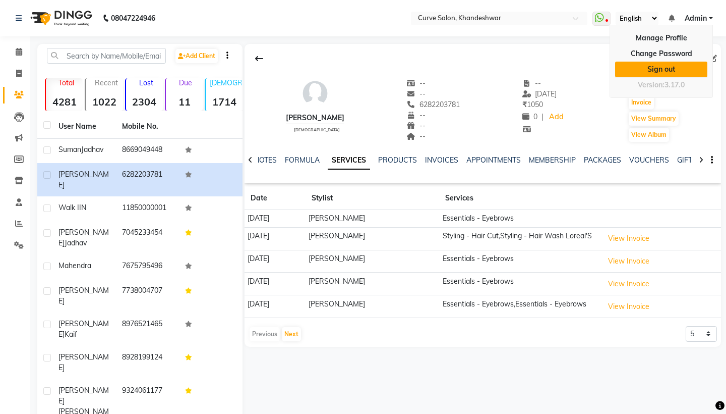
click at [678, 67] on link "Sign out" at bounding box center [661, 70] width 92 height 16
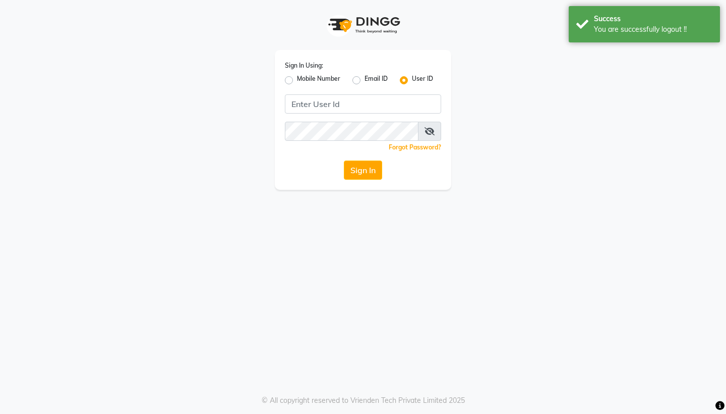
click at [297, 78] on label "Mobile Number" at bounding box center [318, 80] width 43 height 12
click at [297, 78] on input "Mobile Number" at bounding box center [300, 77] width 7 height 7
radio input "true"
radio input "false"
click at [344, 103] on input "Username" at bounding box center [380, 103] width 123 height 19
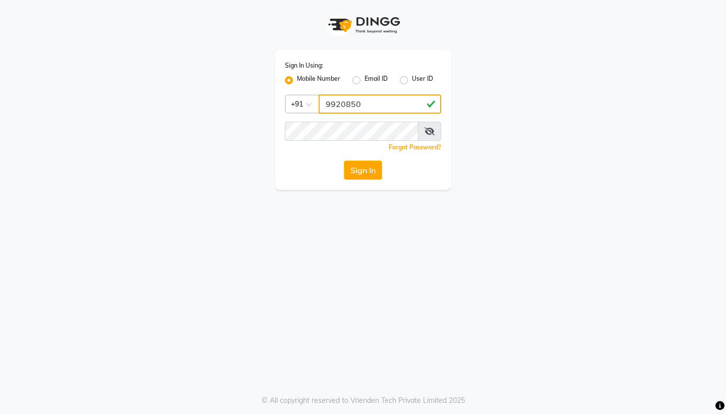
type input "99208509"
drag, startPoint x: 344, startPoint y: 103, endPoint x: 296, endPoint y: 109, distance: 48.7
click at [296, 109] on div "Country Code × [PHONE_NUMBER]" at bounding box center [363, 103] width 156 height 19
click at [356, 105] on input "99208509" at bounding box center [380, 103] width 123 height 19
drag, startPoint x: 373, startPoint y: 106, endPoint x: 306, endPoint y: 105, distance: 67.1
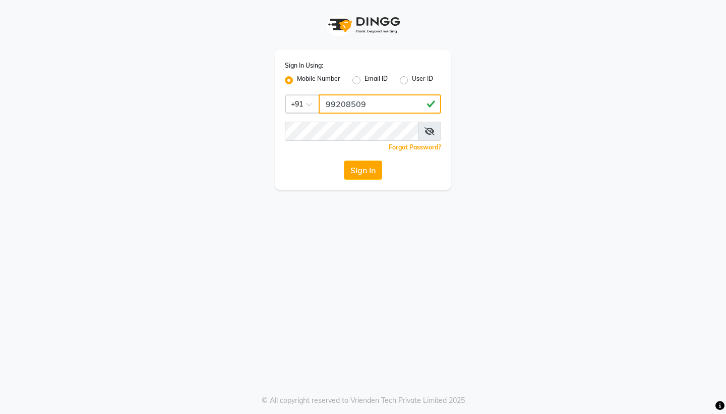
click at [306, 105] on div "Country Code × [PHONE_NUMBER]" at bounding box center [363, 103] width 156 height 19
click at [591, 55] on div "Sign In Using: Mobile Number Email ID User ID Country Code × +91 Remember me Fo…" at bounding box center [363, 95] width 575 height 190
click at [364, 105] on input "Username" at bounding box center [380, 103] width 123 height 19
type input "9920850963"
click at [360, 167] on button "Sign In" at bounding box center [363, 169] width 38 height 19
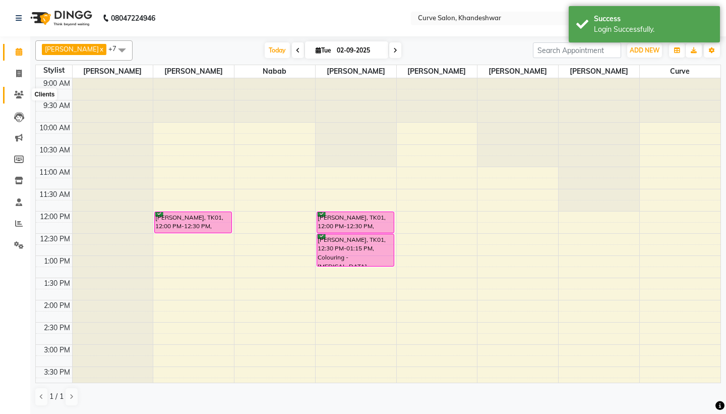
click at [17, 95] on icon at bounding box center [19, 95] width 10 height 8
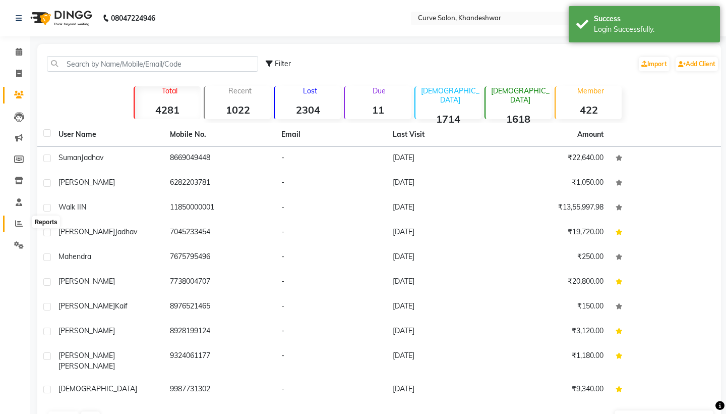
click at [21, 223] on icon at bounding box center [19, 223] width 8 height 8
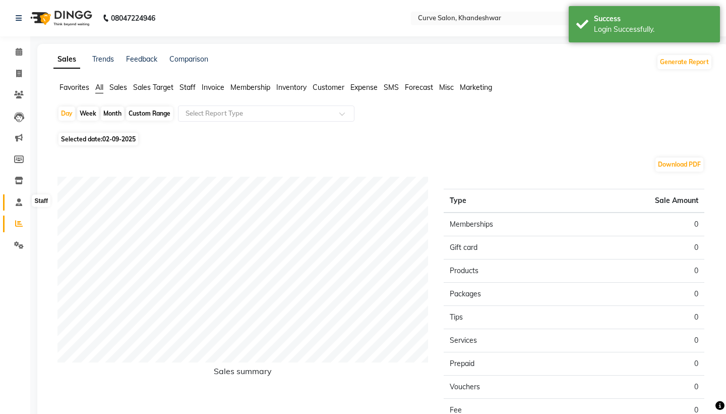
click at [19, 197] on span at bounding box center [19, 203] width 18 height 12
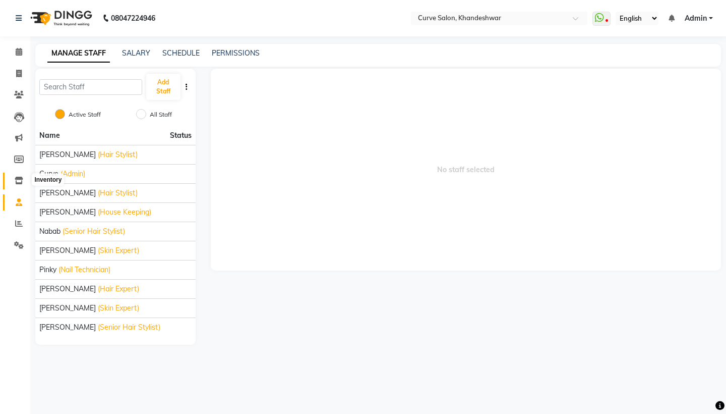
click at [20, 181] on icon at bounding box center [19, 181] width 9 height 8
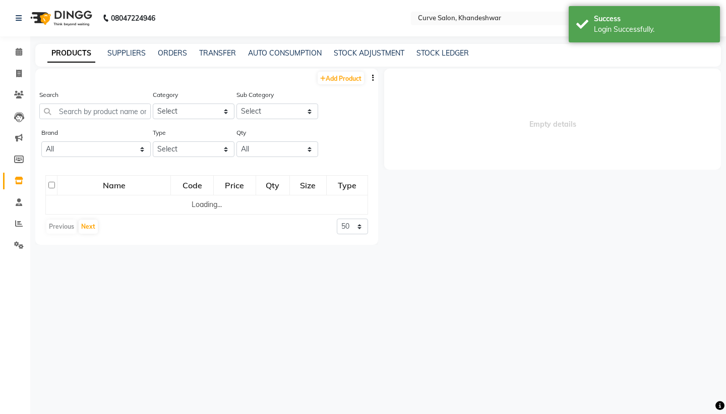
select select
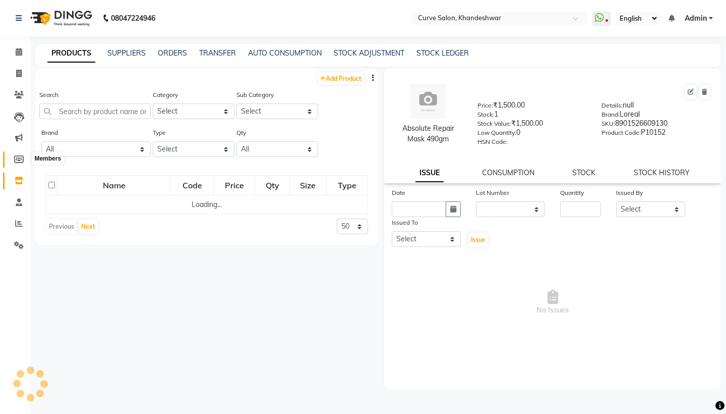
click at [19, 155] on icon at bounding box center [19, 159] width 10 height 8
select select
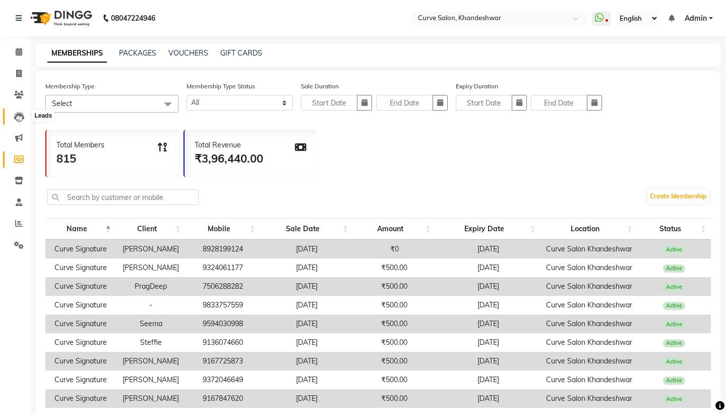
click at [19, 113] on icon at bounding box center [19, 117] width 10 height 10
select select "10"
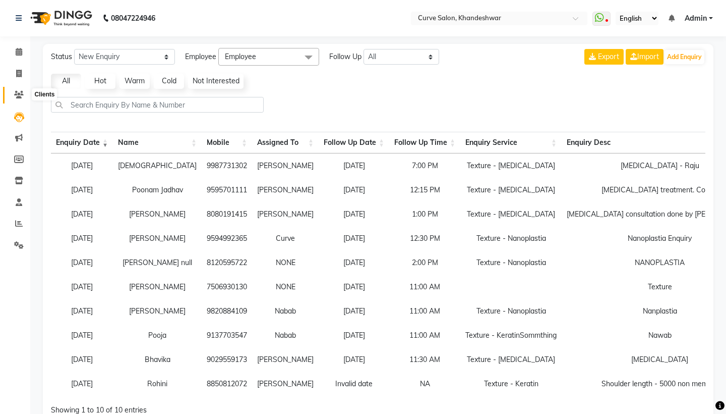
click at [22, 92] on icon at bounding box center [19, 95] width 10 height 8
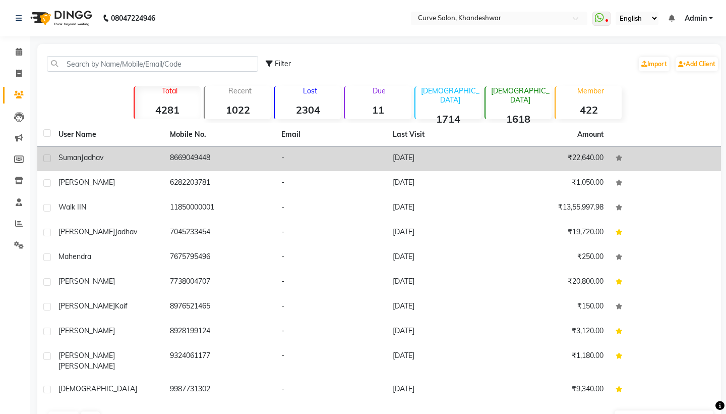
click at [111, 160] on div "[PERSON_NAME]" at bounding box center [108, 157] width 99 height 11
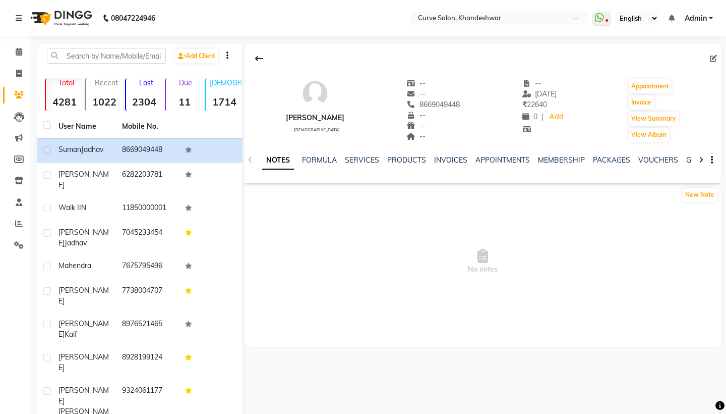
click at [547, 155] on div "MEMBERSHIP" at bounding box center [561, 160] width 47 height 11
click at [552, 160] on link "MEMBERSHIP" at bounding box center [561, 159] width 47 height 9
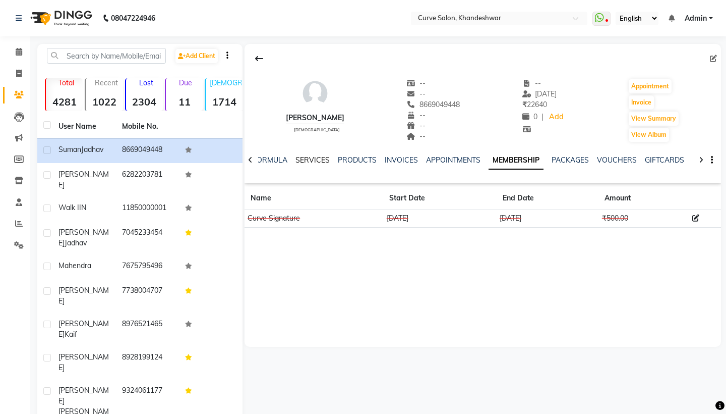
click at [308, 164] on link "SERVICES" at bounding box center [313, 159] width 34 height 9
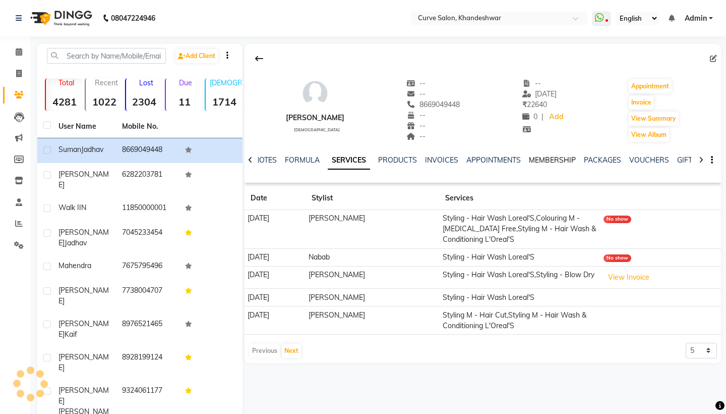
click at [555, 162] on link "MEMBERSHIP" at bounding box center [552, 159] width 47 height 9
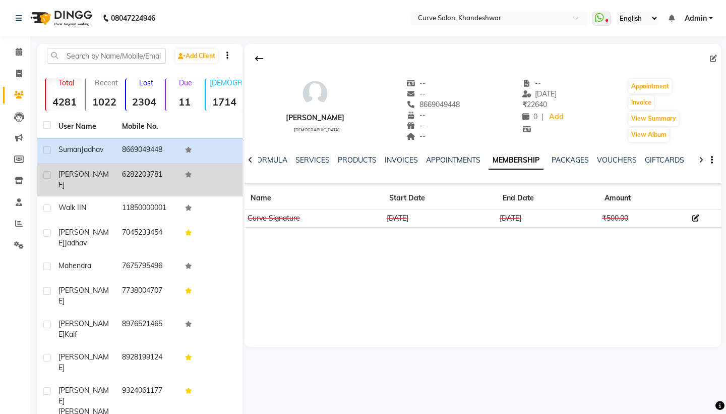
click at [129, 176] on td "6282203781" at bounding box center [148, 179] width 64 height 33
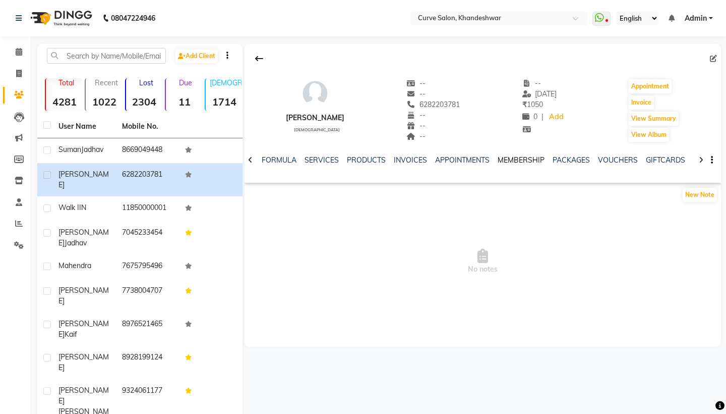
click at [526, 160] on link "MEMBERSHIP" at bounding box center [521, 159] width 47 height 9
click at [306, 162] on link "SERVICES" at bounding box center [313, 159] width 34 height 9
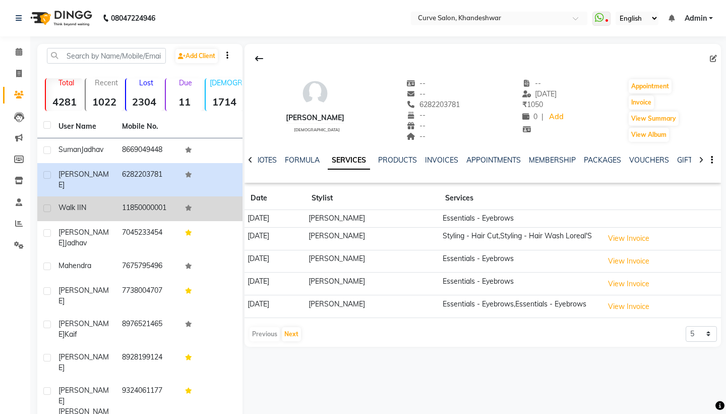
click at [169, 204] on td "11850000001" at bounding box center [148, 208] width 64 height 25
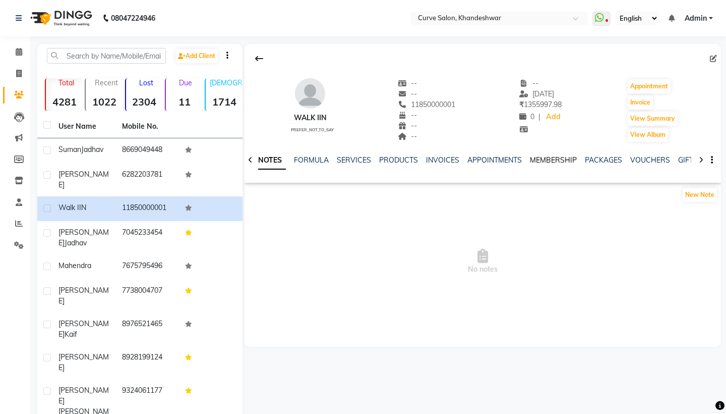
click at [548, 160] on link "MEMBERSHIP" at bounding box center [553, 159] width 47 height 9
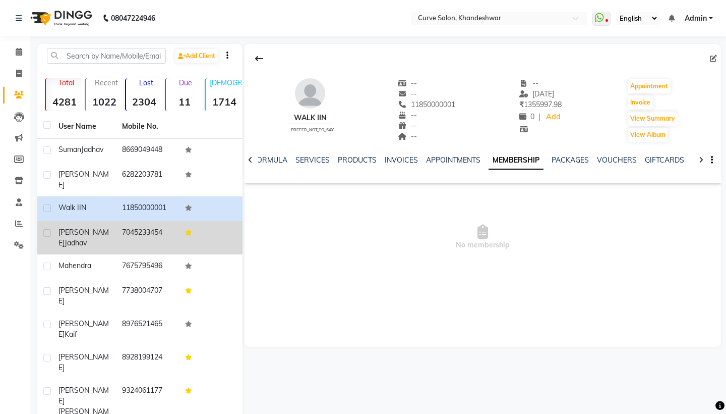
click at [143, 221] on td "7045233454" at bounding box center [148, 237] width 64 height 33
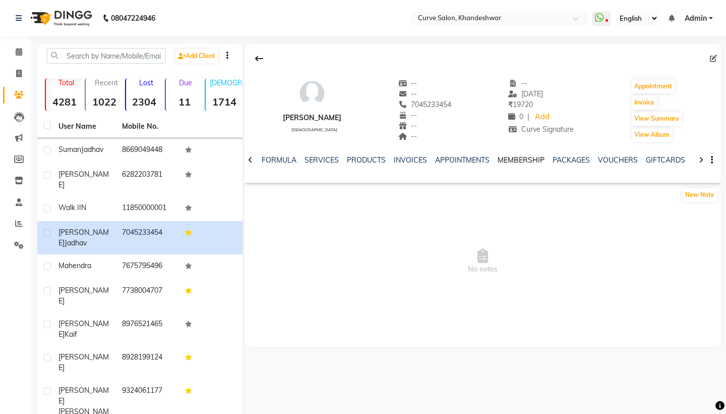
click at [536, 159] on link "MEMBERSHIP" at bounding box center [521, 159] width 47 height 9
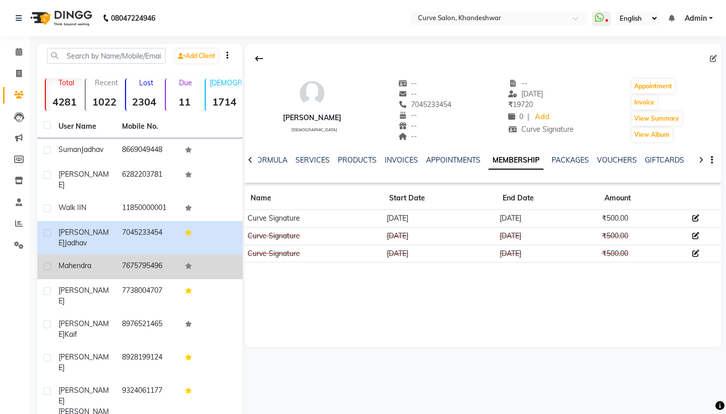
click at [121, 254] on td "7675795496" at bounding box center [148, 266] width 64 height 25
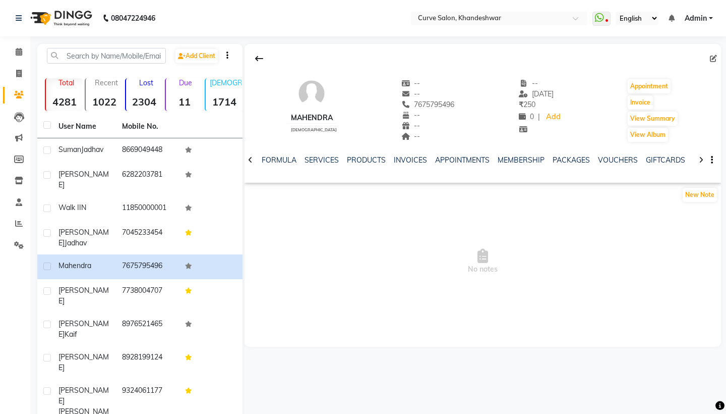
click at [511, 165] on div "MEMBERSHIP" at bounding box center [521, 160] width 47 height 11
click at [518, 162] on link "MEMBERSHIP" at bounding box center [521, 159] width 47 height 9
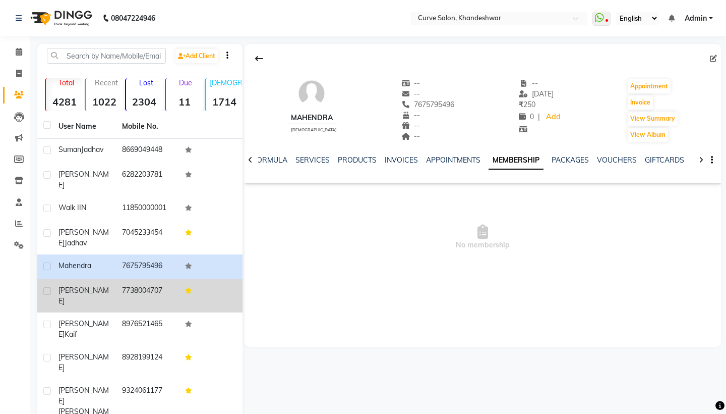
click at [124, 279] on td "7738004707" at bounding box center [148, 295] width 64 height 33
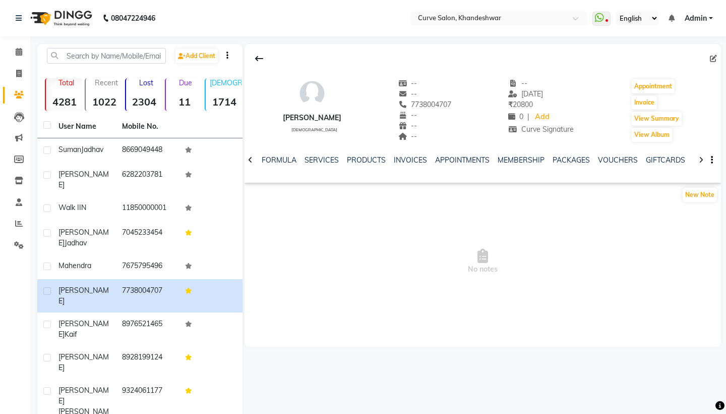
click at [509, 165] on div "MEMBERSHIP" at bounding box center [521, 160] width 47 height 11
click at [524, 163] on link "MEMBERSHIP" at bounding box center [521, 159] width 47 height 9
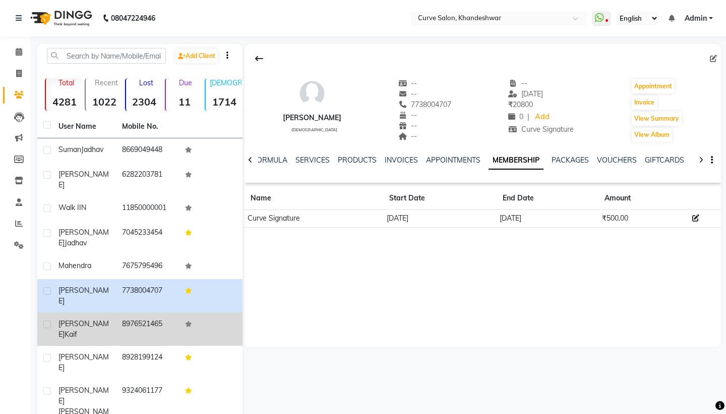
click at [124, 312] on td "8976521465" at bounding box center [148, 328] width 64 height 33
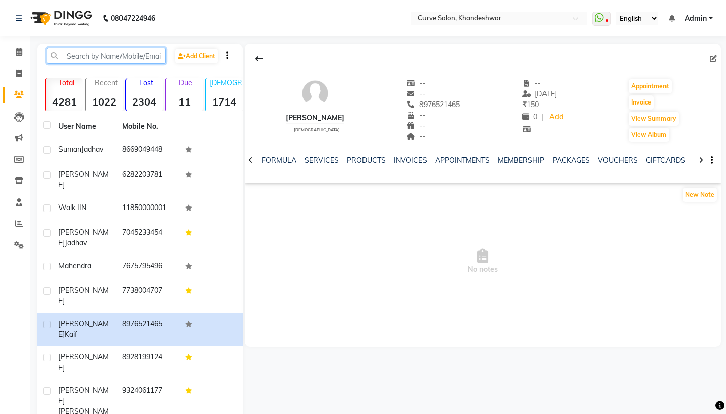
click at [124, 56] on input "text" at bounding box center [106, 56] width 119 height 16
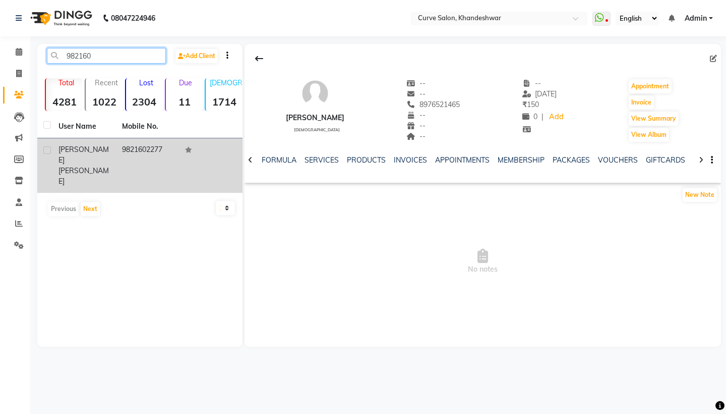
type input "982160"
click at [118, 155] on td "9821602277" at bounding box center [148, 165] width 64 height 54
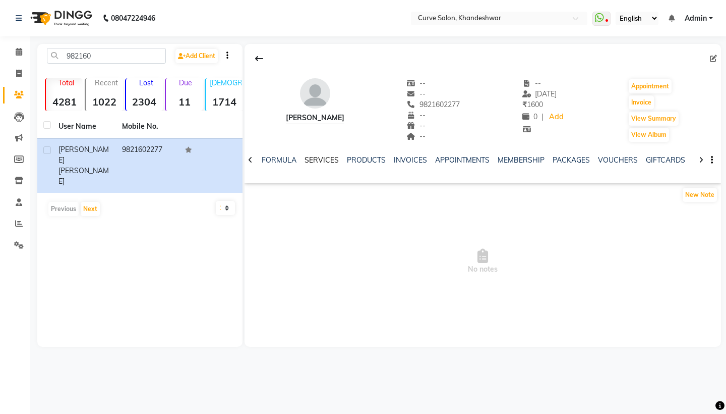
click at [330, 160] on link "SERVICES" at bounding box center [322, 159] width 34 height 9
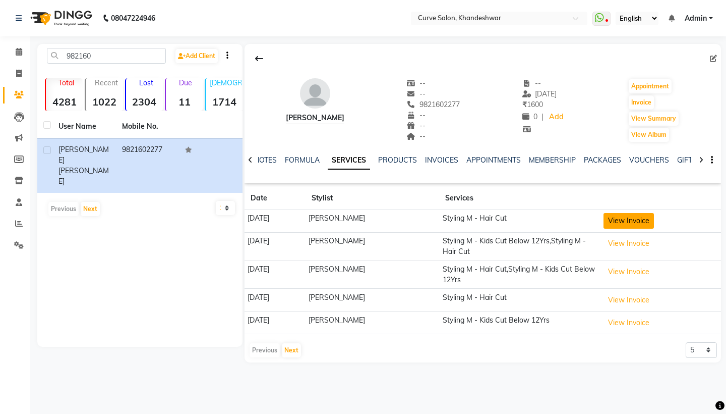
click at [646, 221] on button "View Invoice" at bounding box center [629, 221] width 50 height 16
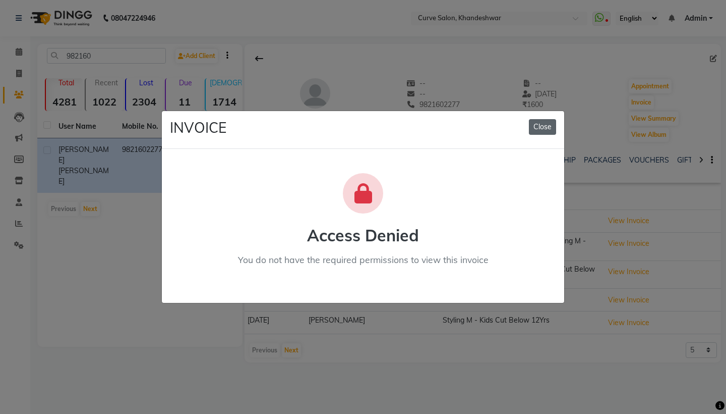
click at [536, 130] on button "Close" at bounding box center [542, 127] width 27 height 16
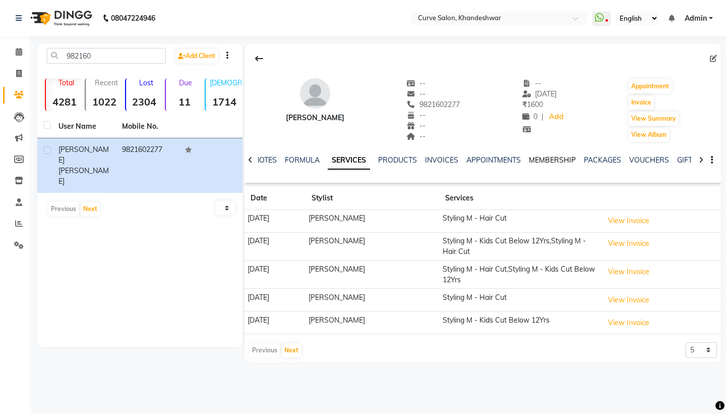
click at [558, 160] on link "MEMBERSHIP" at bounding box center [552, 159] width 47 height 9
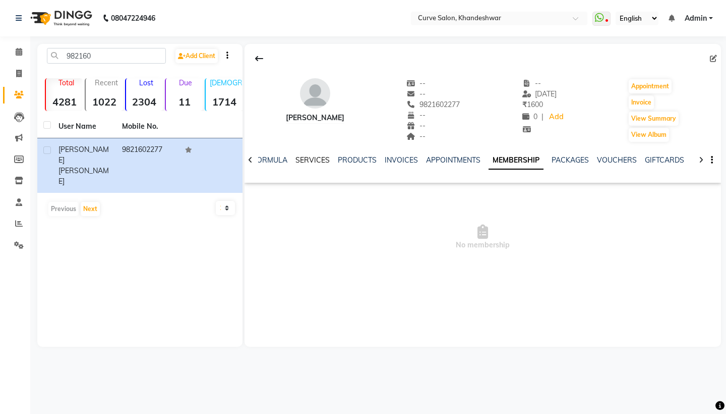
click at [308, 163] on link "SERVICES" at bounding box center [313, 159] width 34 height 9
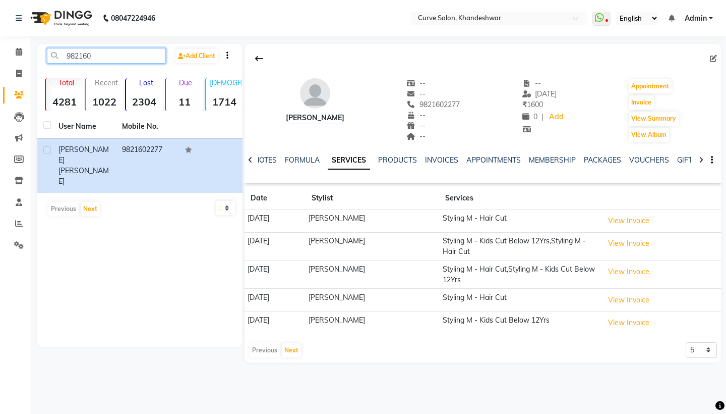
click at [112, 56] on input "982160" at bounding box center [106, 56] width 119 height 16
drag, startPoint x: 112, startPoint y: 56, endPoint x: 67, endPoint y: 54, distance: 45.4
click at [67, 54] on input "982160" at bounding box center [106, 56] width 119 height 16
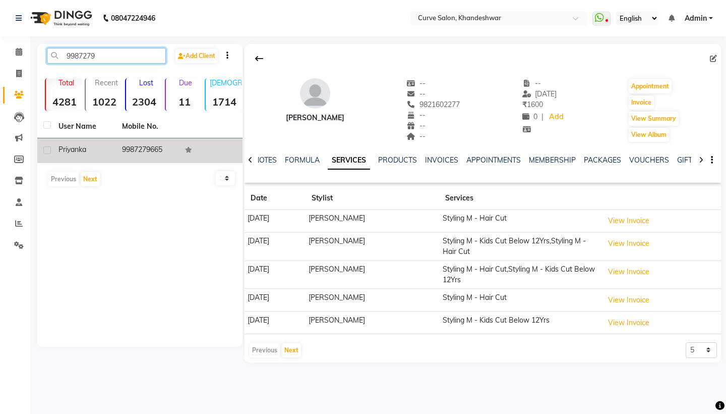
type input "9987279"
click at [116, 149] on td "Priyanka" at bounding box center [84, 150] width 64 height 25
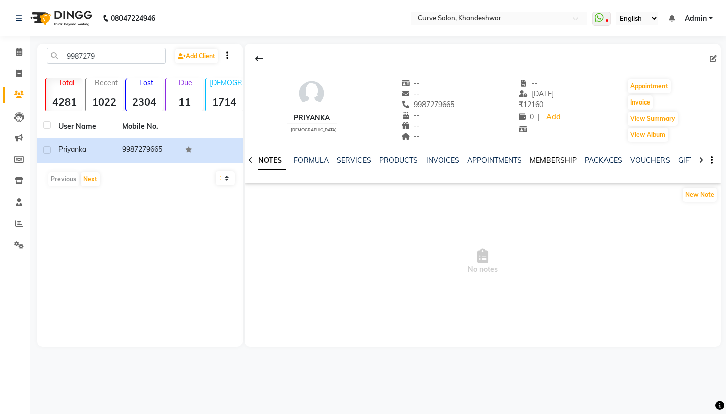
click at [547, 159] on link "MEMBERSHIP" at bounding box center [553, 159] width 47 height 9
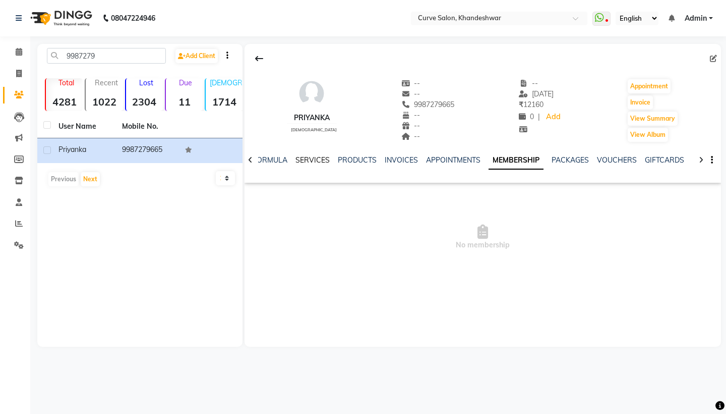
click at [316, 157] on link "SERVICES" at bounding box center [313, 159] width 34 height 9
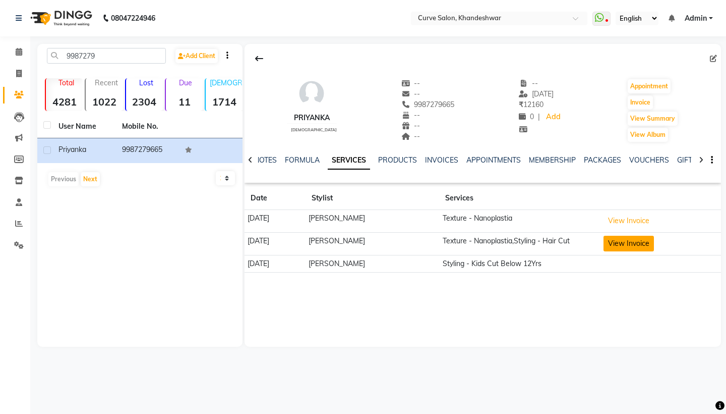
click at [635, 239] on button "View Invoice" at bounding box center [629, 244] width 50 height 16
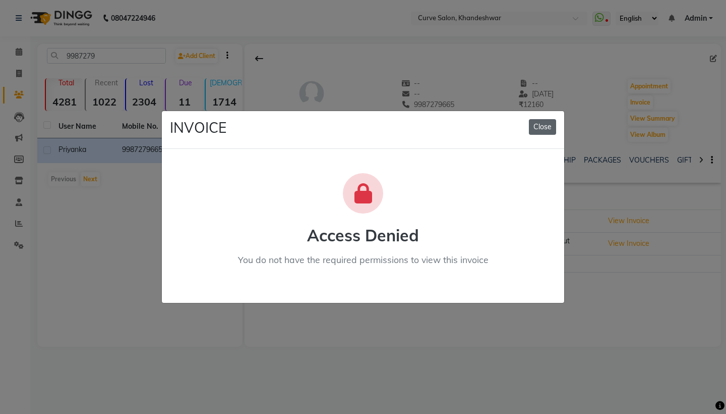
click at [546, 129] on button "Close" at bounding box center [542, 127] width 27 height 16
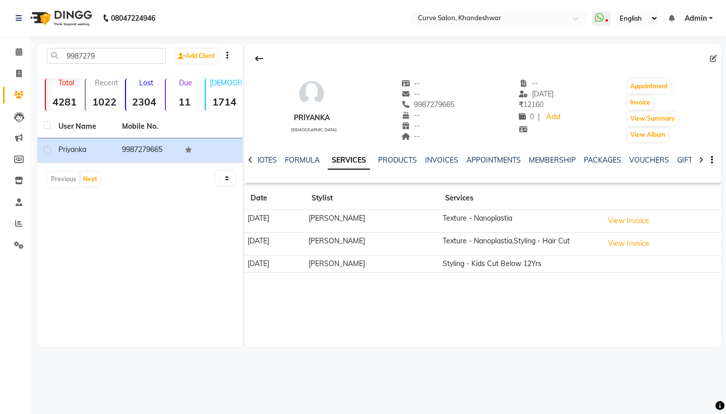
click at [520, 321] on div "Priyanka [DEMOGRAPHIC_DATA] -- -- 9987279665 -- -- -- -- [DATE] ₹ 12160 0 | Add…" at bounding box center [483, 195] width 477 height 303
click at [627, 247] on button "View Invoice" at bounding box center [629, 244] width 50 height 16
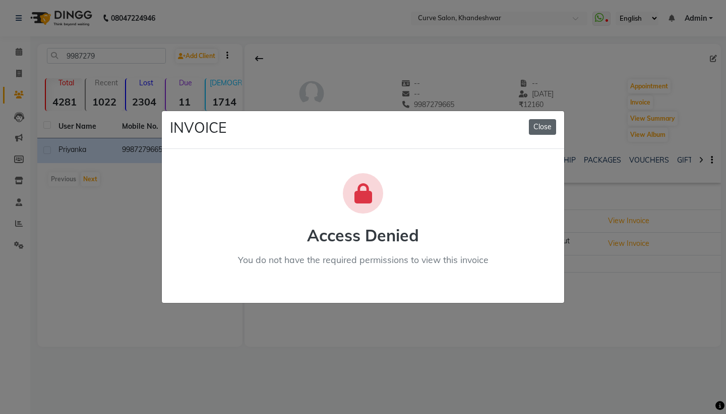
click at [552, 127] on button "Close" at bounding box center [542, 127] width 27 height 16
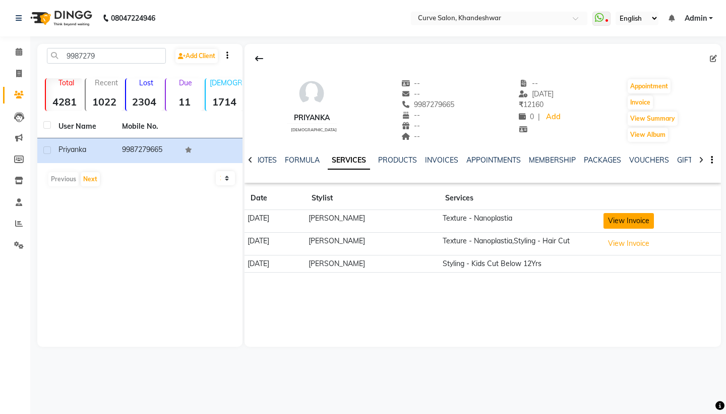
click at [637, 222] on button "View Invoice" at bounding box center [629, 221] width 50 height 16
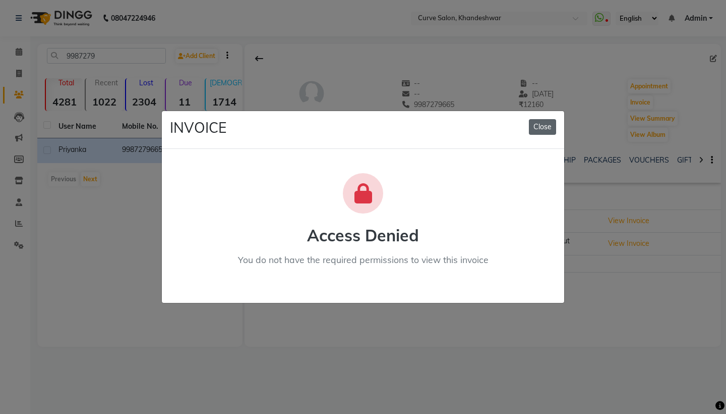
click at [535, 132] on button "Close" at bounding box center [542, 127] width 27 height 16
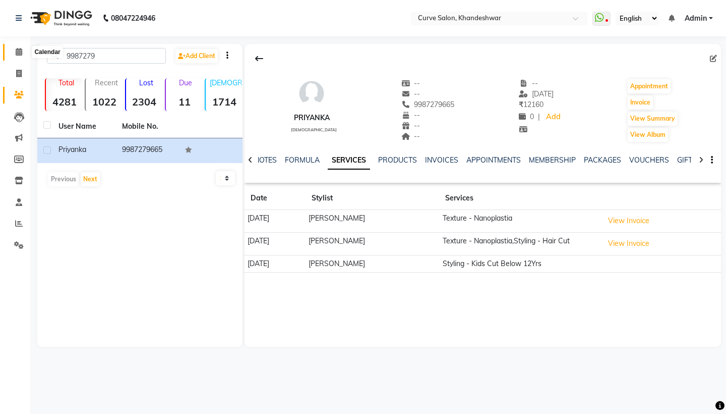
click at [22, 56] on span at bounding box center [19, 52] width 18 height 12
